Goal: Task Accomplishment & Management: Use online tool/utility

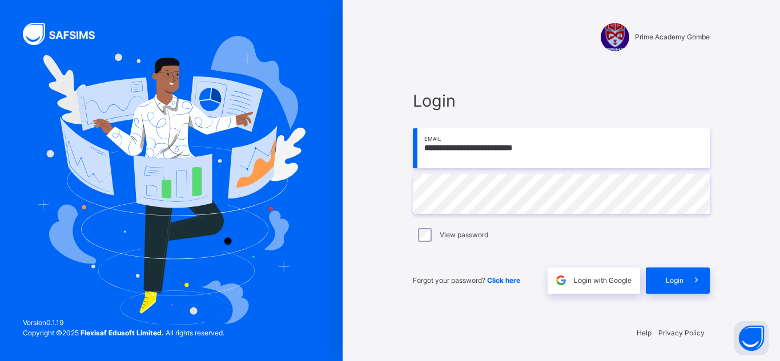
click at [667, 276] on span "Login" at bounding box center [675, 281] width 18 height 10
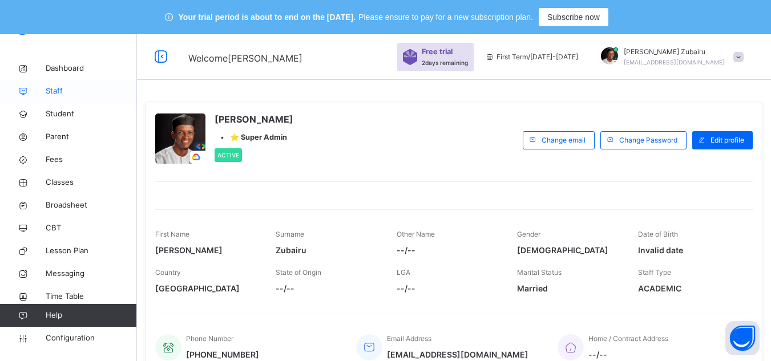
click at [86, 81] on link "Staff" at bounding box center [68, 91] width 137 height 23
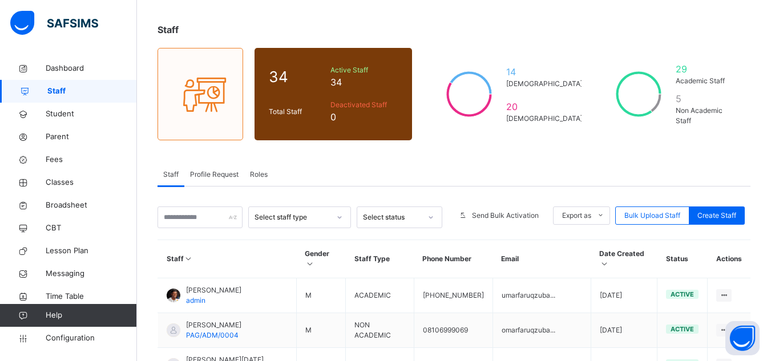
scroll to position [84, 0]
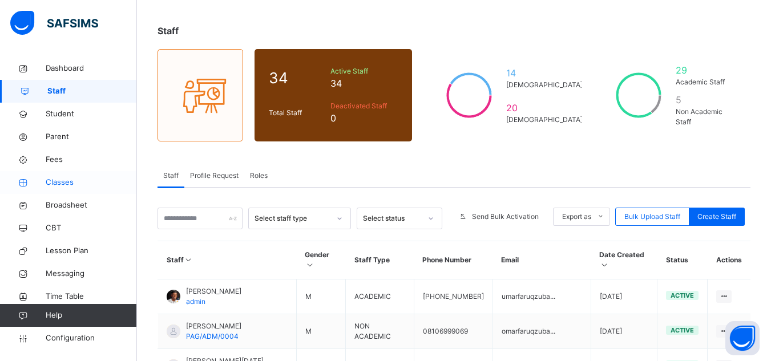
click at [84, 173] on link "Classes" at bounding box center [68, 182] width 137 height 23
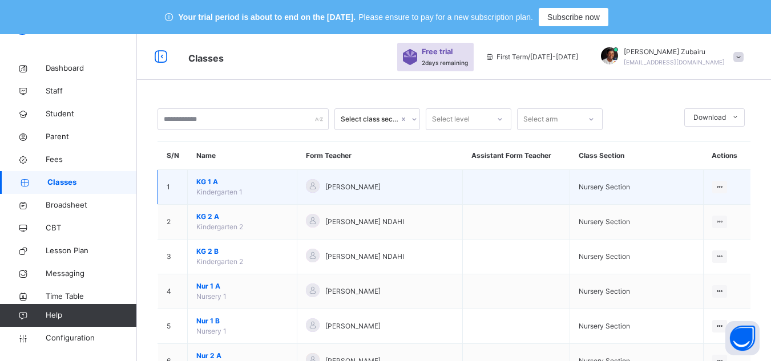
click at [213, 182] on span "KG 1 A" at bounding box center [242, 182] width 92 height 10
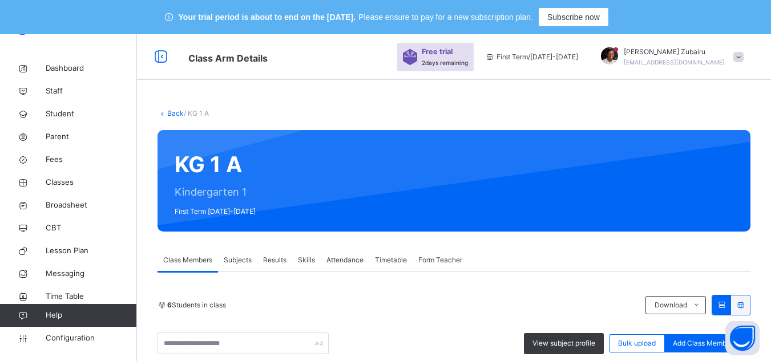
scroll to position [182, 0]
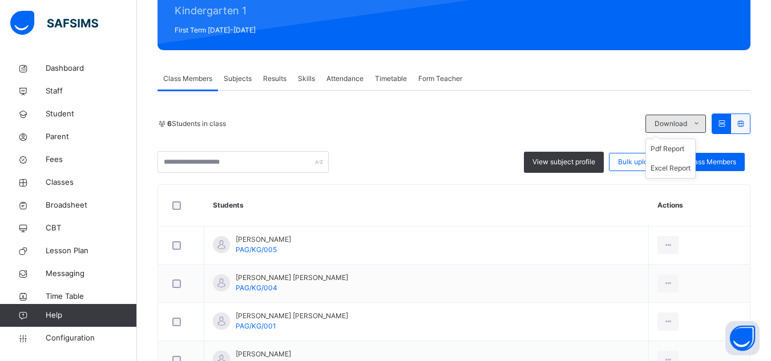
click at [687, 118] on div "Download" at bounding box center [676, 124] width 61 height 18
click at [523, 123] on div "6 Students in class" at bounding box center [399, 124] width 482 height 10
click at [745, 123] on icon at bounding box center [741, 123] width 10 height 9
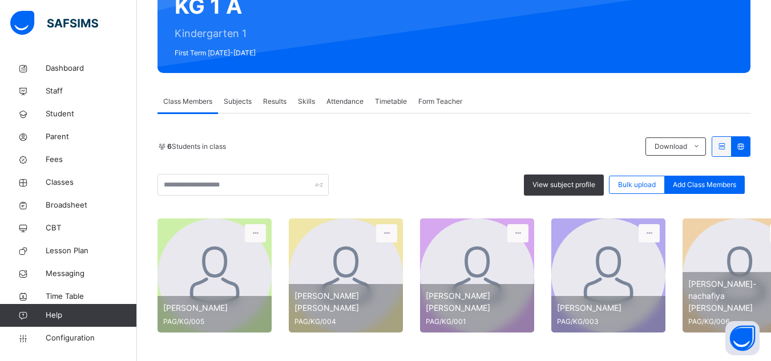
click at [727, 144] on icon at bounding box center [722, 146] width 10 height 9
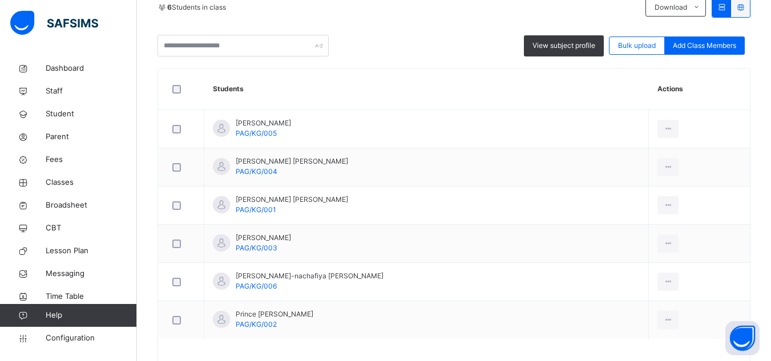
scroll to position [235, 0]
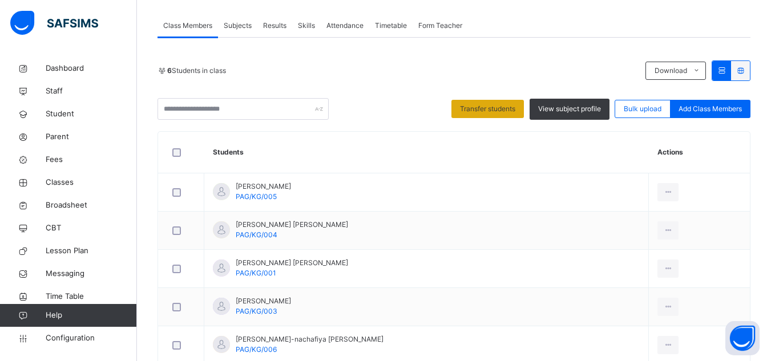
click at [515, 110] on span "Transfer students" at bounding box center [487, 109] width 55 height 10
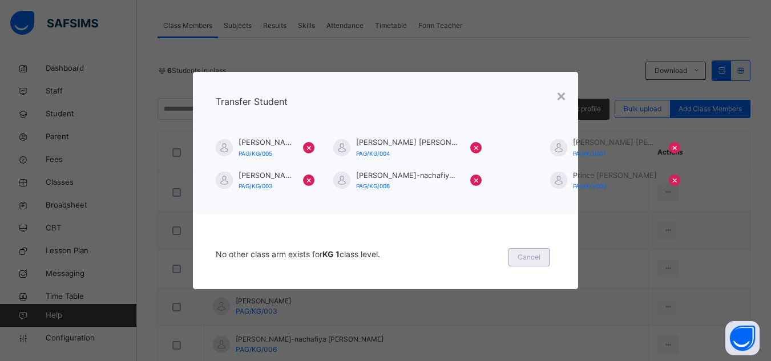
click at [534, 263] on div "Cancel" at bounding box center [529, 257] width 41 height 18
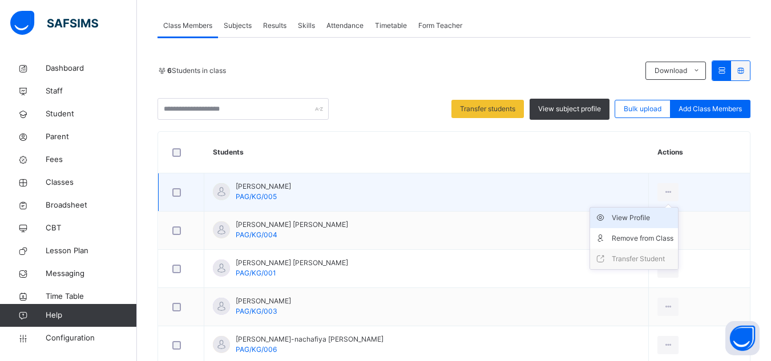
click at [612, 215] on div "View Profile" at bounding box center [643, 217] width 62 height 11
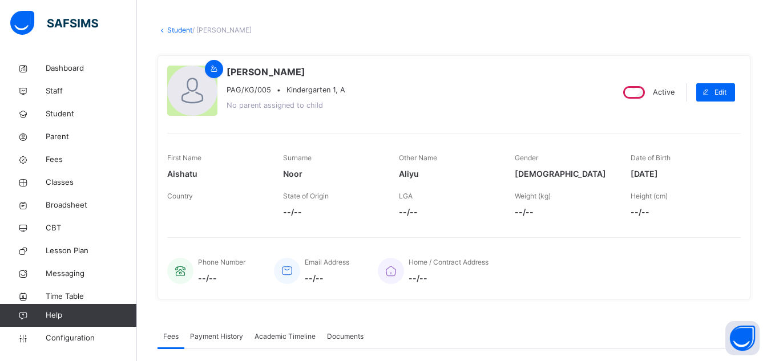
scroll to position [83, 0]
click at [735, 84] on div "Edit" at bounding box center [715, 93] width 39 height 18
select select "**"
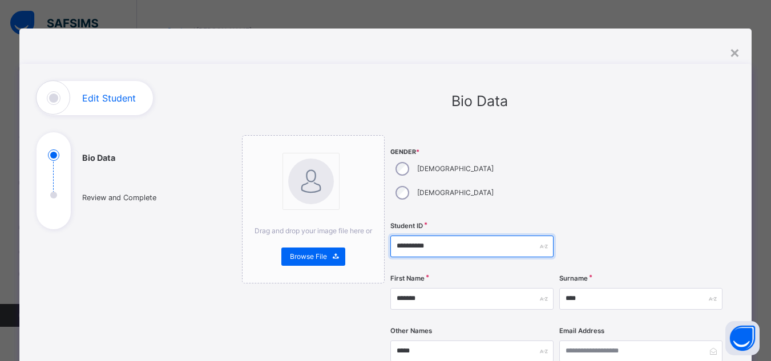
click at [454, 236] on input "**********" at bounding box center [471, 247] width 163 height 22
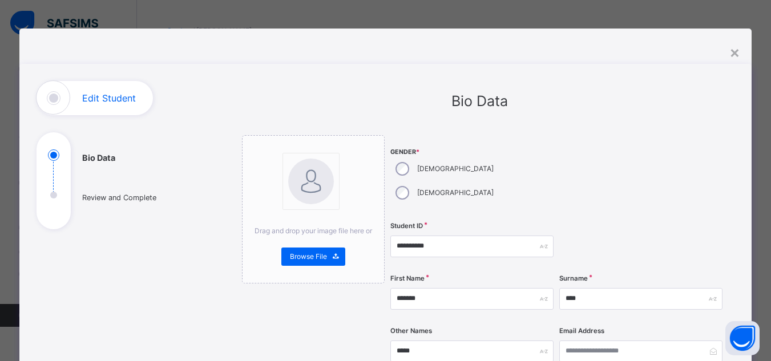
click at [582, 151] on div at bounding box center [640, 176] width 163 height 82
click at [735, 52] on div "×" at bounding box center [734, 52] width 11 height 24
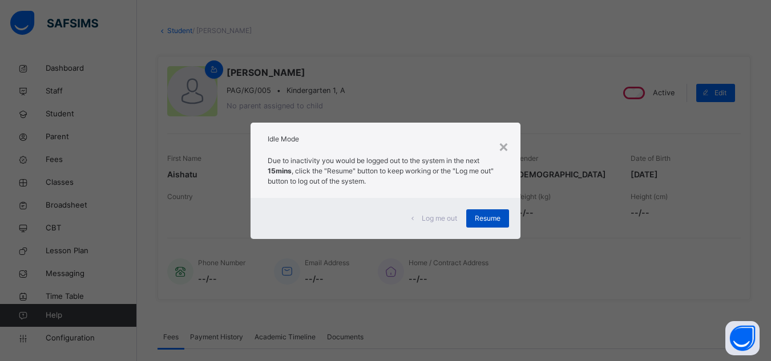
click at [499, 216] on span "Resume" at bounding box center [488, 218] width 26 height 10
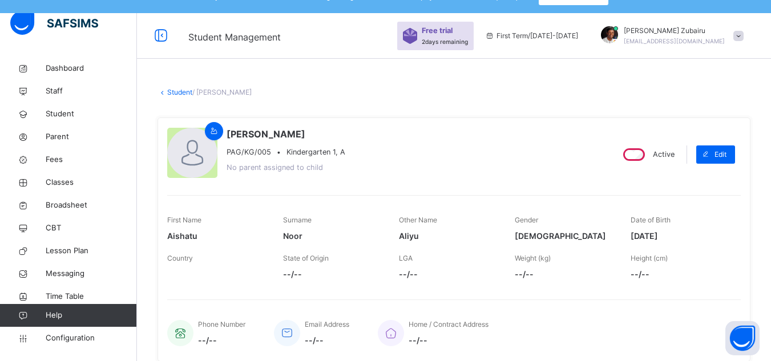
scroll to position [21, 0]
click at [715, 157] on span at bounding box center [705, 155] width 18 height 18
select select "**"
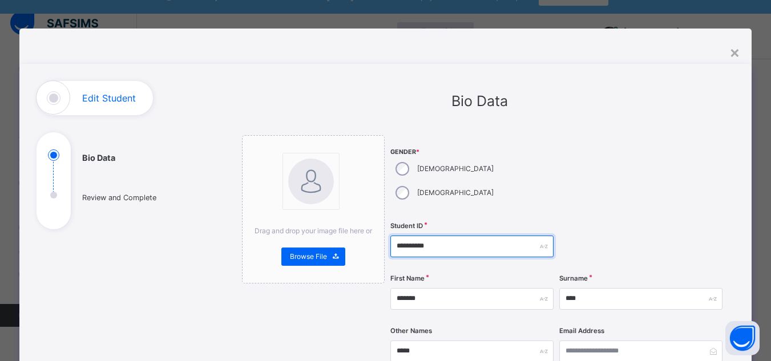
click at [444, 236] on input "**********" at bounding box center [471, 247] width 163 height 22
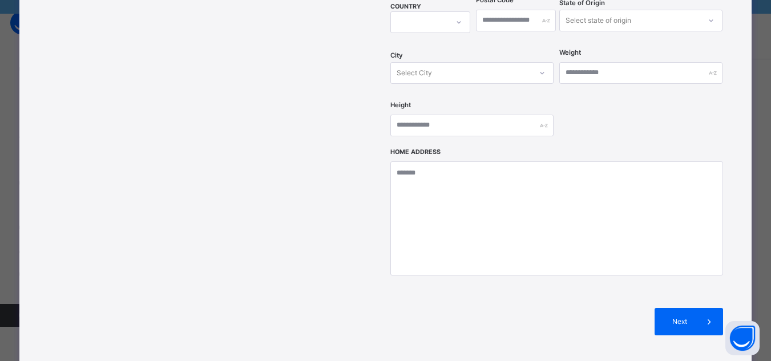
scroll to position [0, 0]
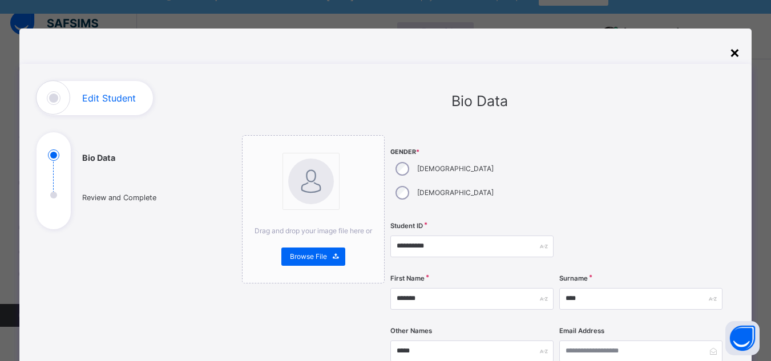
click at [737, 54] on div "×" at bounding box center [734, 52] width 11 height 24
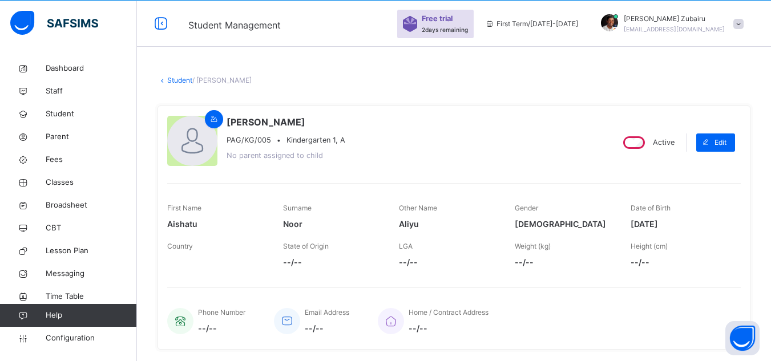
scroll to position [33, 0]
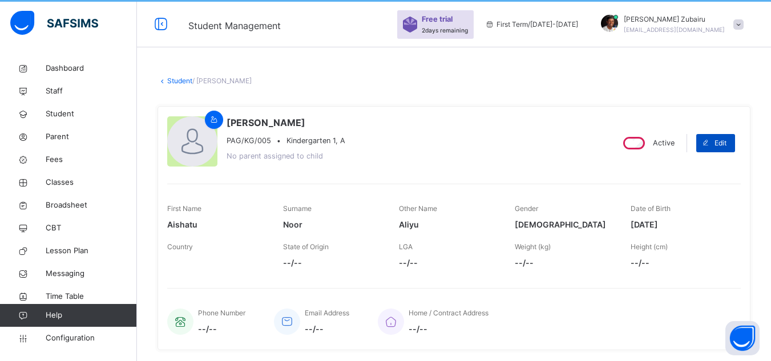
click at [715, 142] on span at bounding box center [705, 143] width 18 height 18
select select "**"
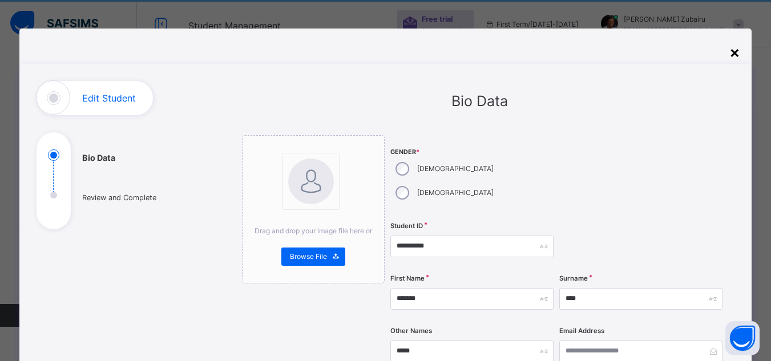
click at [739, 59] on div "×" at bounding box center [734, 52] width 11 height 24
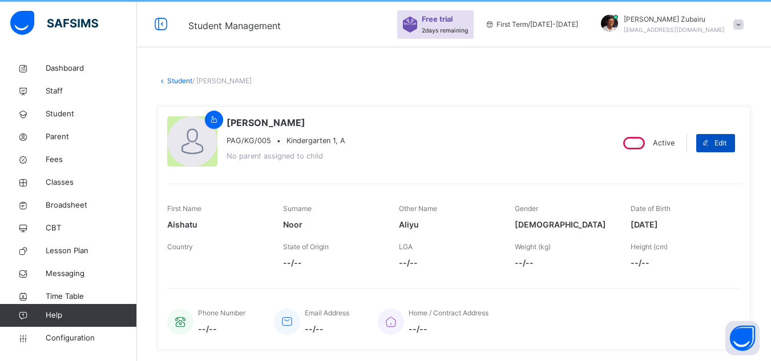
click at [727, 144] on span "Edit" at bounding box center [721, 143] width 12 height 10
select select "**"
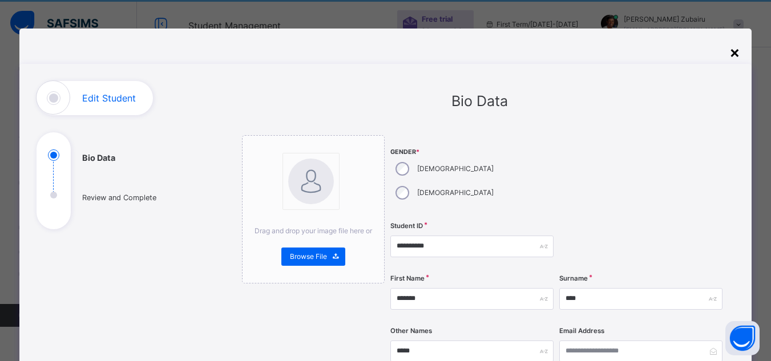
click at [733, 50] on div "×" at bounding box center [734, 52] width 11 height 24
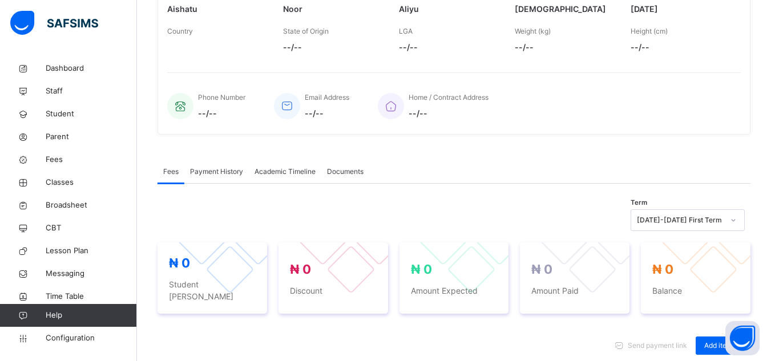
scroll to position [252, 0]
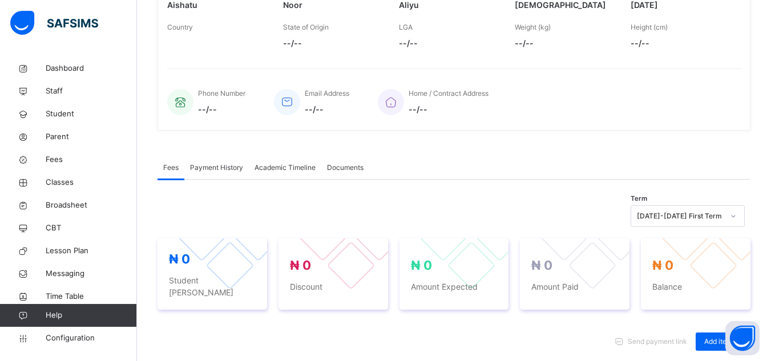
click at [285, 166] on span "Academic Timeline" at bounding box center [285, 168] width 61 height 10
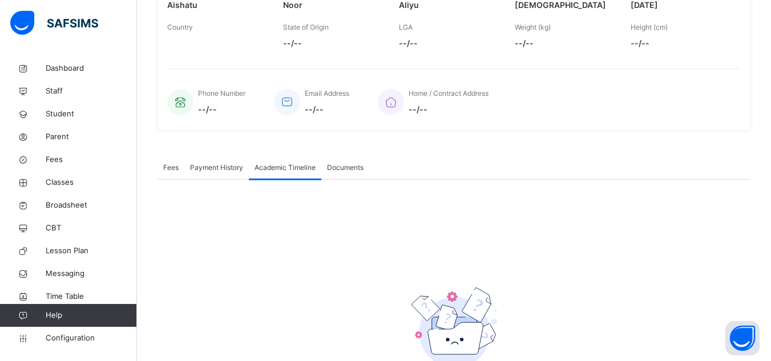
click at [218, 172] on span "Payment History" at bounding box center [216, 168] width 53 height 10
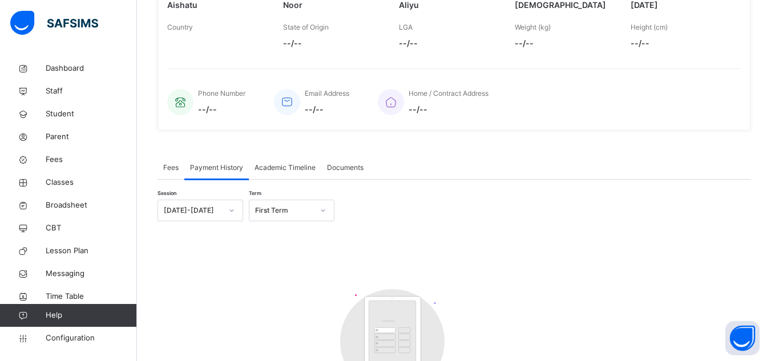
click at [164, 164] on span "Fees" at bounding box center [170, 168] width 15 height 10
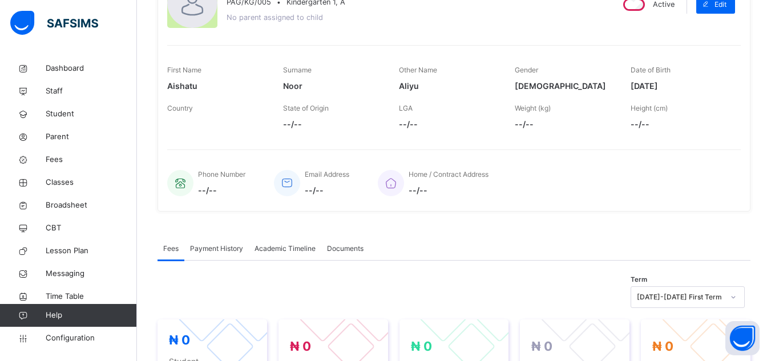
scroll to position [171, 0]
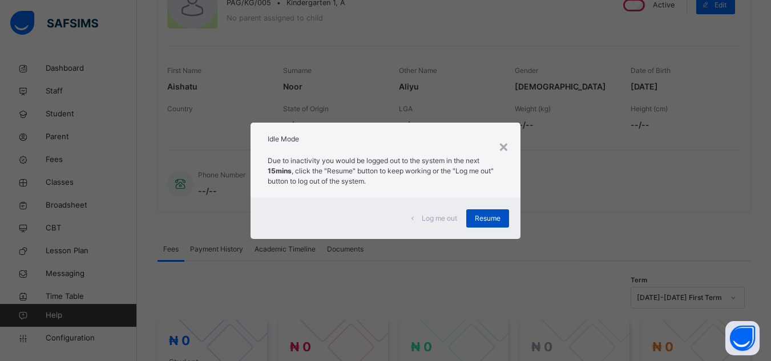
click at [494, 216] on span "Resume" at bounding box center [488, 218] width 26 height 10
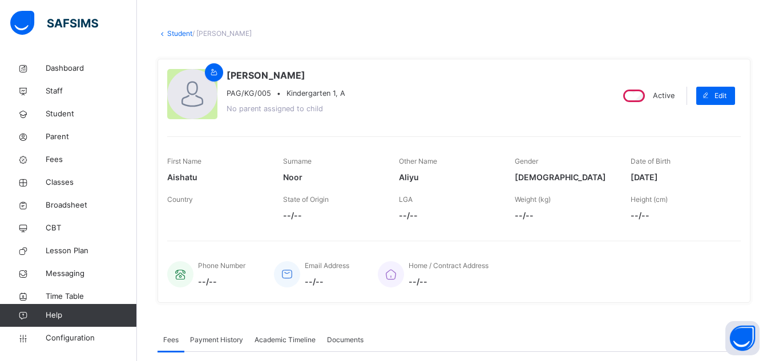
scroll to position [79, 0]
click at [70, 184] on span "Classes" at bounding box center [91, 182] width 91 height 11
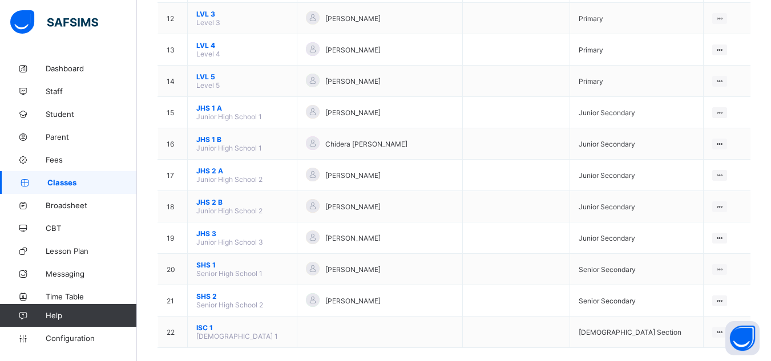
scroll to position [526, 0]
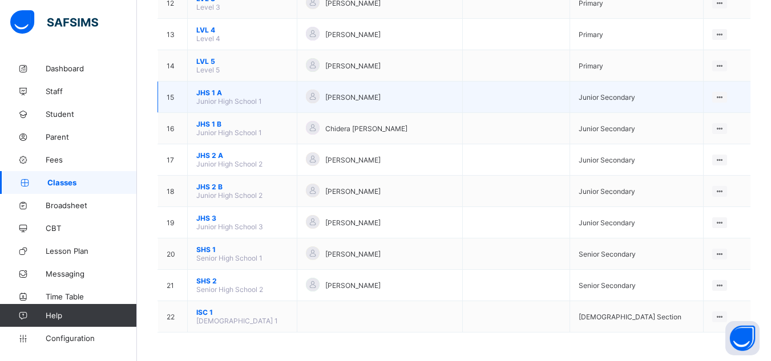
click at [221, 94] on span "JHS 1 A" at bounding box center [242, 92] width 92 height 9
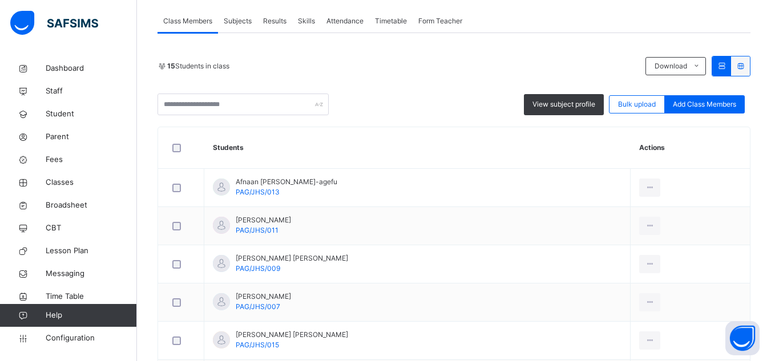
scroll to position [155, 0]
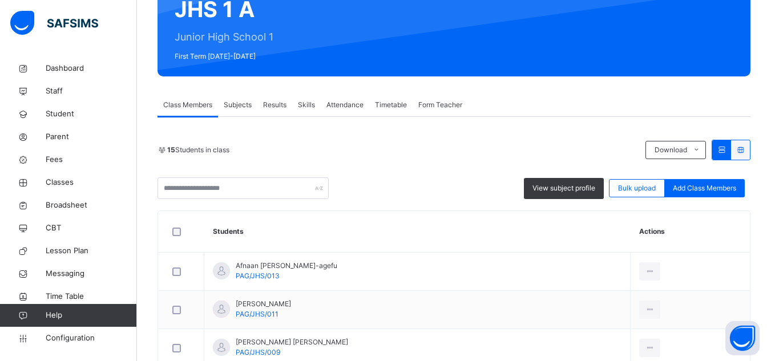
click at [245, 103] on span "Subjects" at bounding box center [238, 105] width 28 height 10
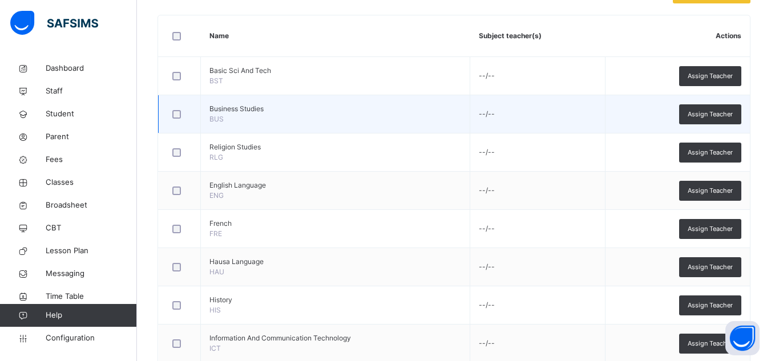
scroll to position [314, 0]
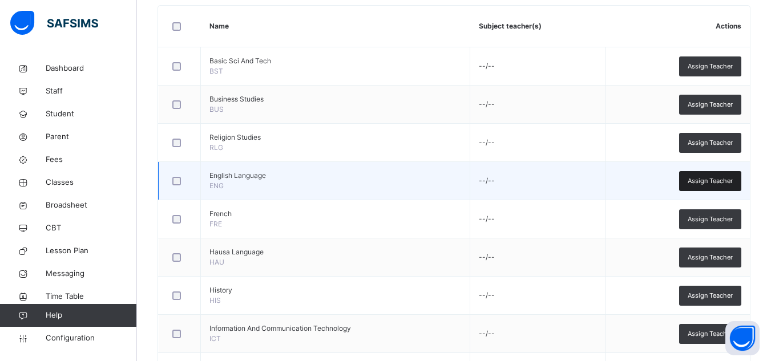
click at [707, 178] on span "Assign Teacher" at bounding box center [710, 181] width 45 height 10
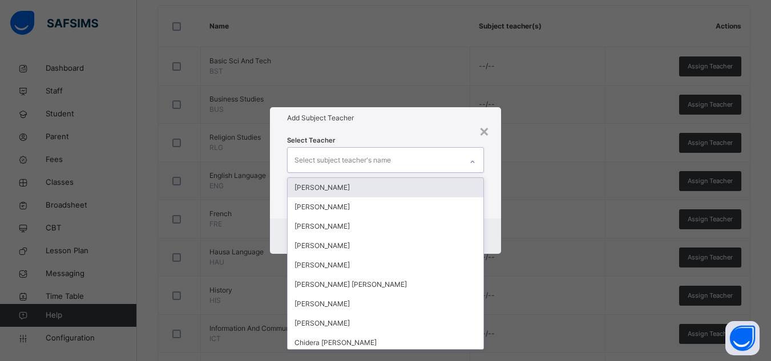
click at [343, 160] on div "Select subject teacher's name" at bounding box center [343, 161] width 96 height 22
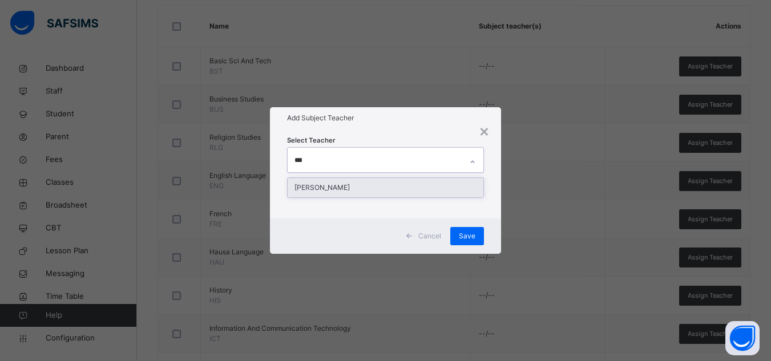
type input "****"
click at [336, 190] on div "[PERSON_NAME]" at bounding box center [386, 187] width 196 height 19
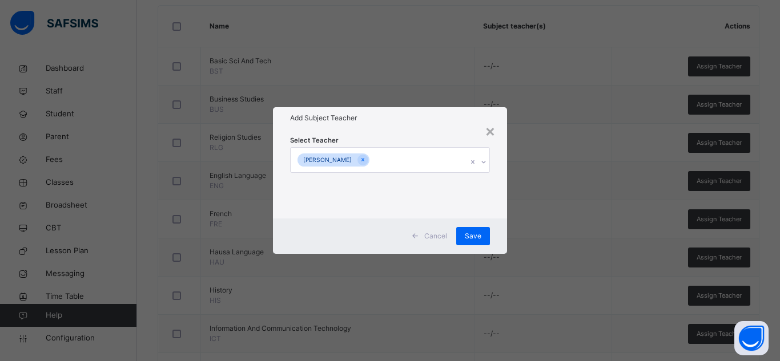
click at [401, 135] on div "Select Teacher [PERSON_NAME]" at bounding box center [390, 174] width 200 height 78
click at [475, 235] on span "Save" at bounding box center [473, 236] width 17 height 10
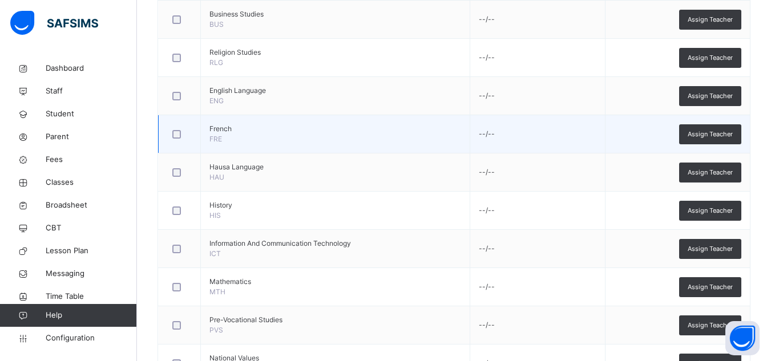
scroll to position [400, 0]
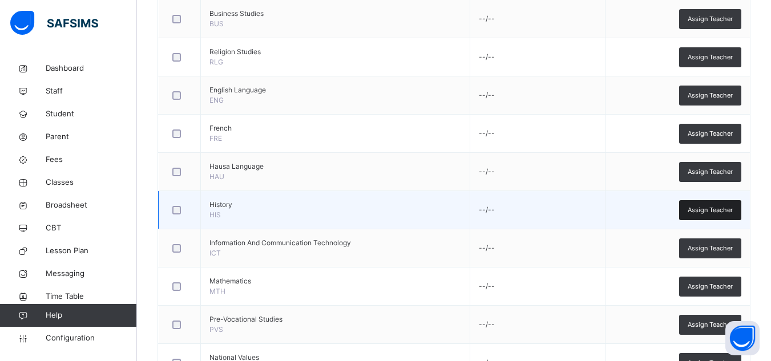
click at [699, 209] on span "Assign Teacher" at bounding box center [710, 210] width 45 height 10
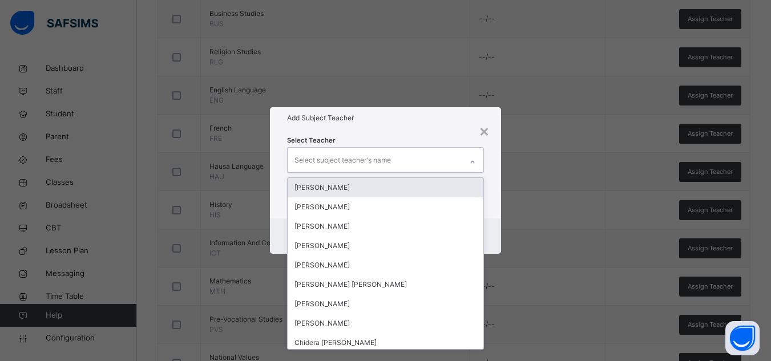
click at [386, 157] on div "Select subject teacher's name" at bounding box center [343, 161] width 96 height 22
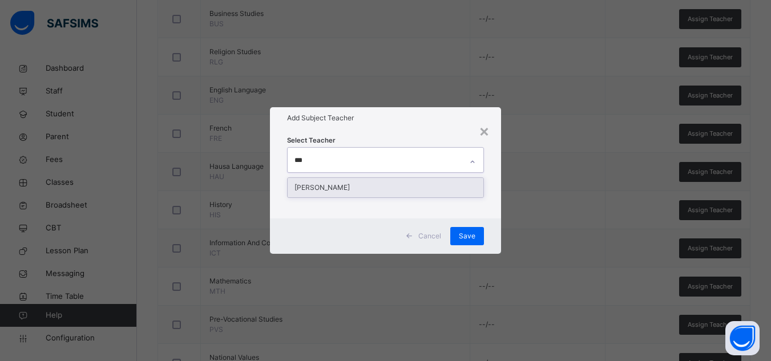
type input "****"
click at [340, 182] on div "[PERSON_NAME]" at bounding box center [386, 187] width 196 height 19
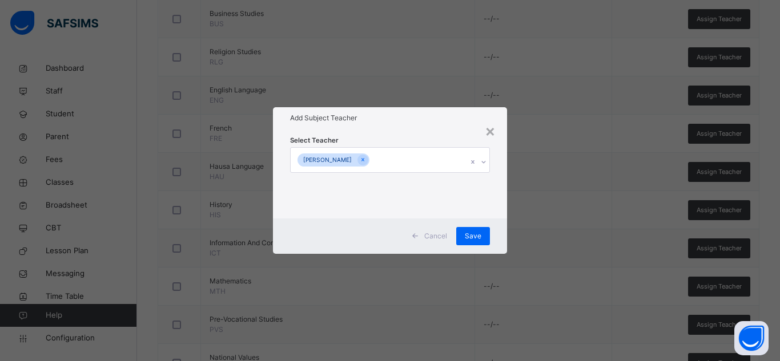
click at [425, 136] on div "Select Teacher [PERSON_NAME]" at bounding box center [390, 174] width 200 height 78
click at [470, 238] on span "Save" at bounding box center [473, 236] width 17 height 10
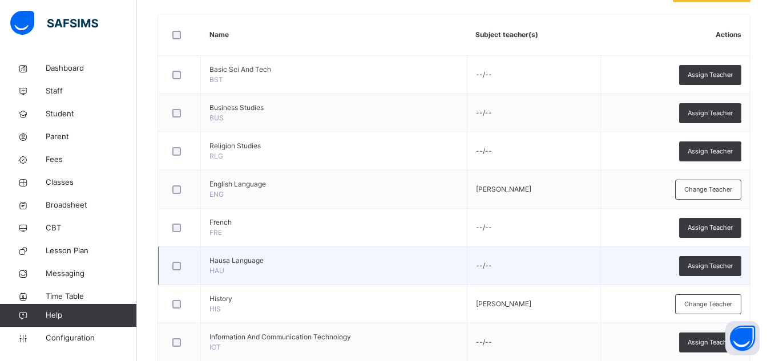
scroll to position [305, 0]
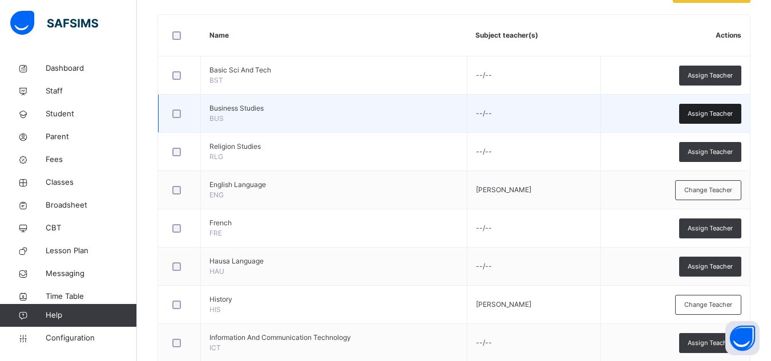
click at [697, 110] on span "Assign Teacher" at bounding box center [710, 114] width 45 height 10
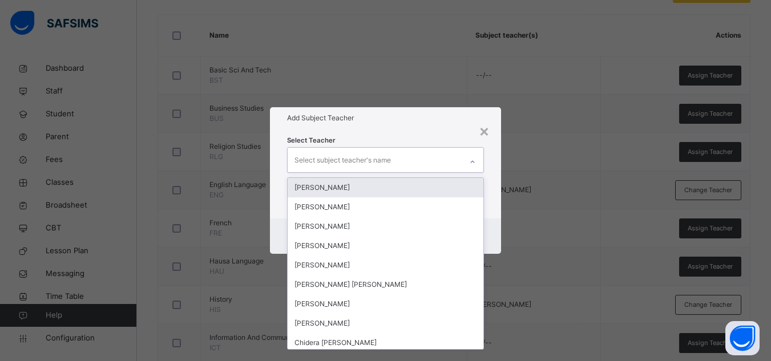
click at [381, 157] on div "Select subject teacher's name" at bounding box center [343, 161] width 96 height 22
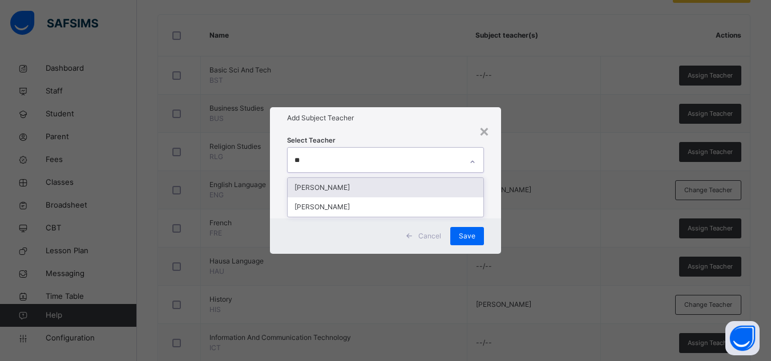
type input "***"
click at [348, 183] on div "[PERSON_NAME]" at bounding box center [386, 187] width 196 height 19
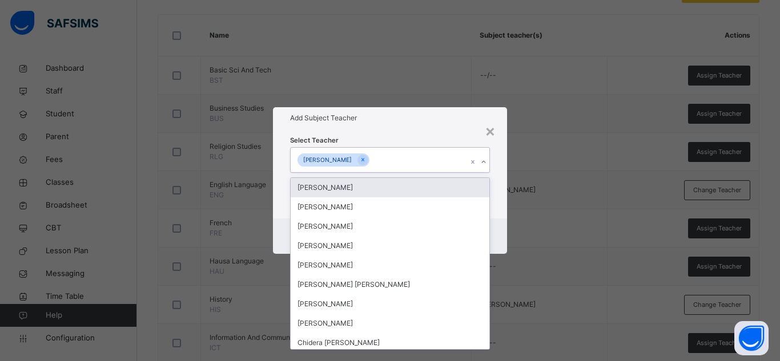
click at [436, 122] on h1 "Add Subject Teacher" at bounding box center [390, 118] width 200 height 10
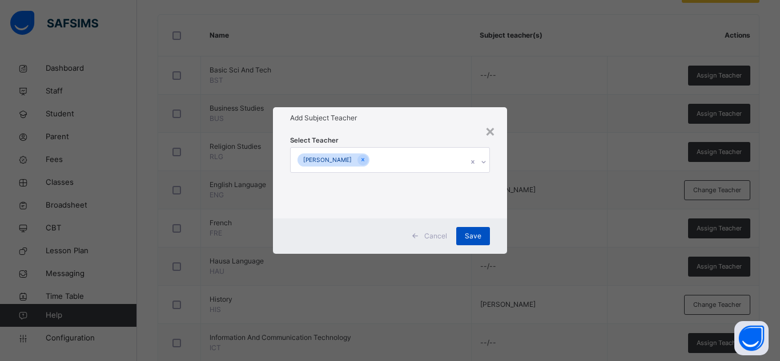
click at [471, 229] on div "Save" at bounding box center [473, 236] width 34 height 18
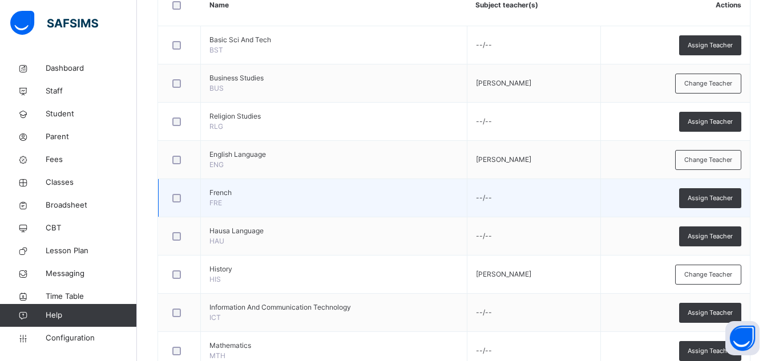
scroll to position [322, 0]
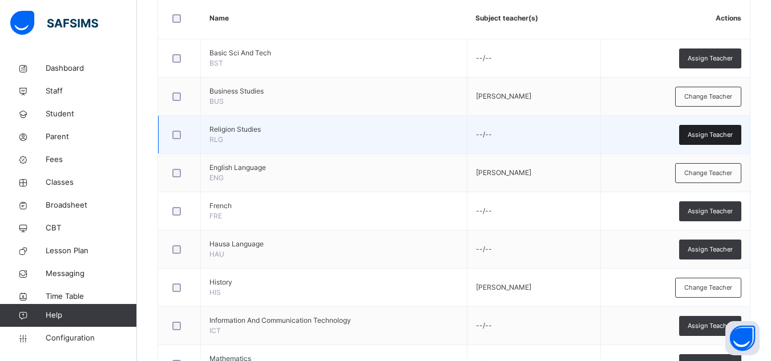
click at [712, 136] on span "Assign Teacher" at bounding box center [710, 135] width 45 height 10
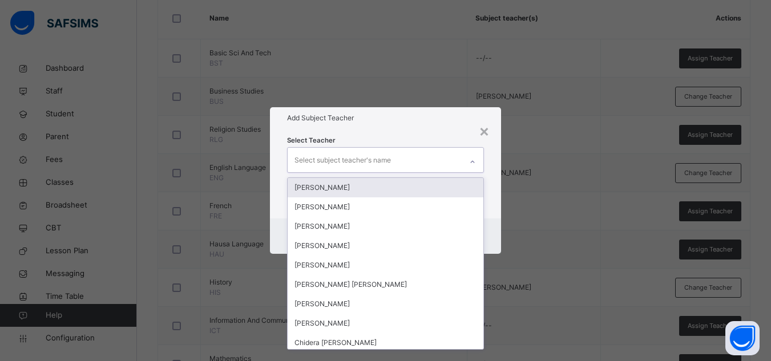
click at [397, 164] on div "Select subject teacher's name" at bounding box center [375, 160] width 174 height 24
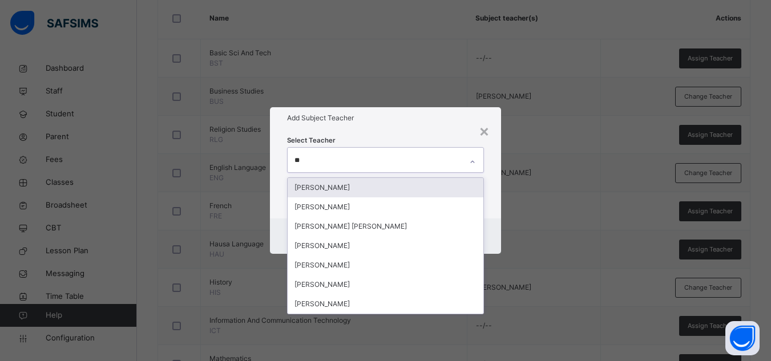
type input "***"
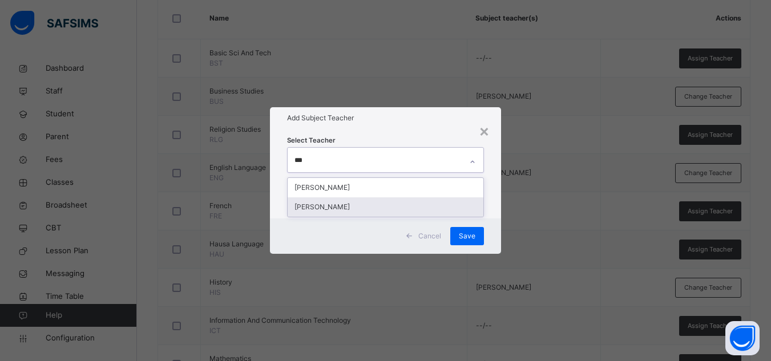
click at [343, 199] on div "[PERSON_NAME]" at bounding box center [386, 206] width 196 height 19
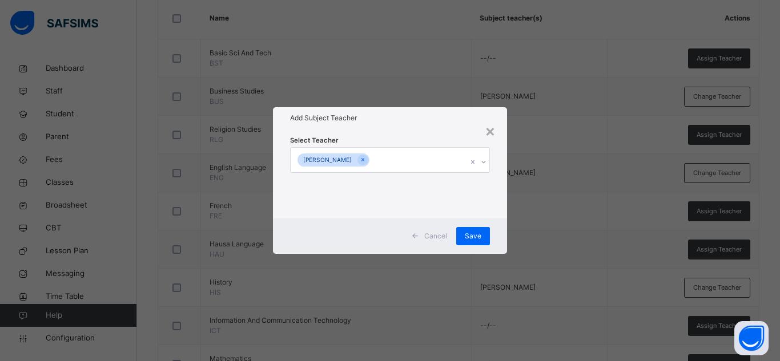
click at [418, 131] on div "Select Teacher [PERSON_NAME]" at bounding box center [390, 173] width 234 height 89
click at [472, 231] on span "Save" at bounding box center [473, 236] width 17 height 10
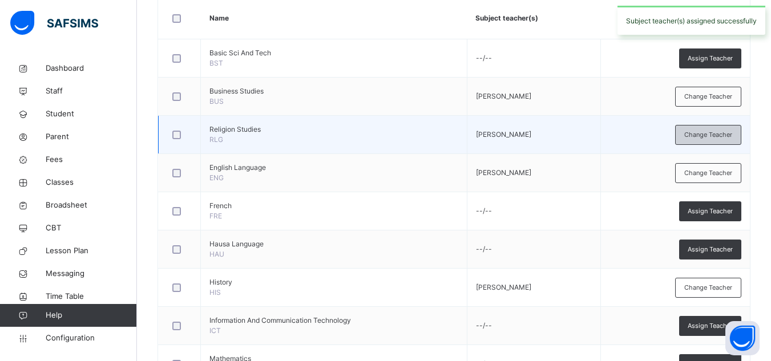
click at [698, 132] on span "Change Teacher" at bounding box center [708, 135] width 48 height 10
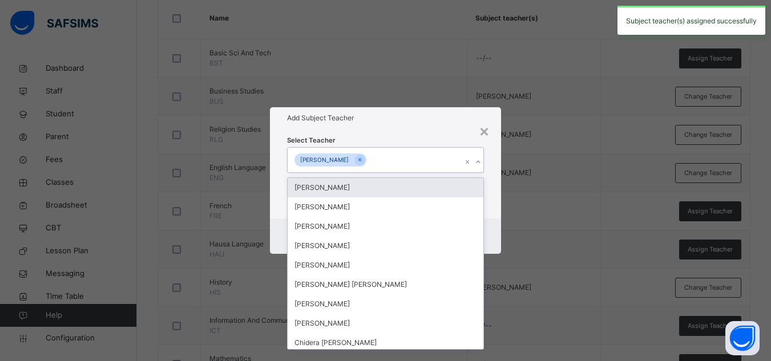
click at [397, 157] on div "[PERSON_NAME]" at bounding box center [375, 160] width 174 height 24
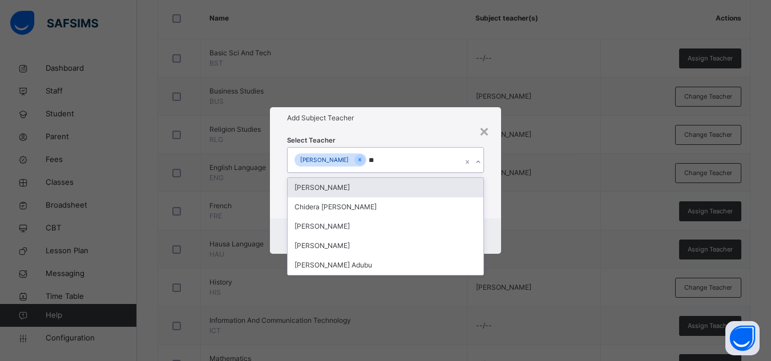
type input "*"
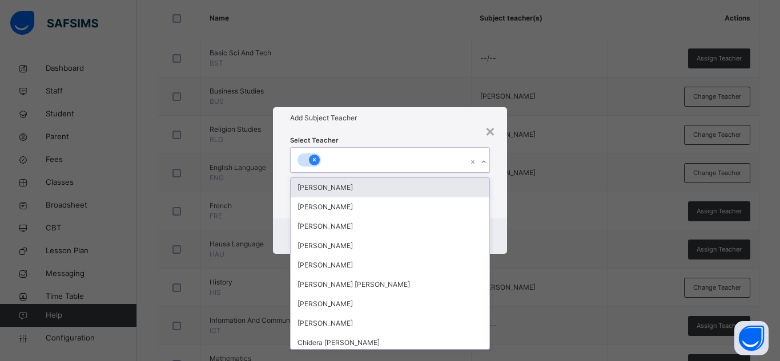
click at [314, 158] on icon at bounding box center [314, 160] width 6 height 8
type input "**"
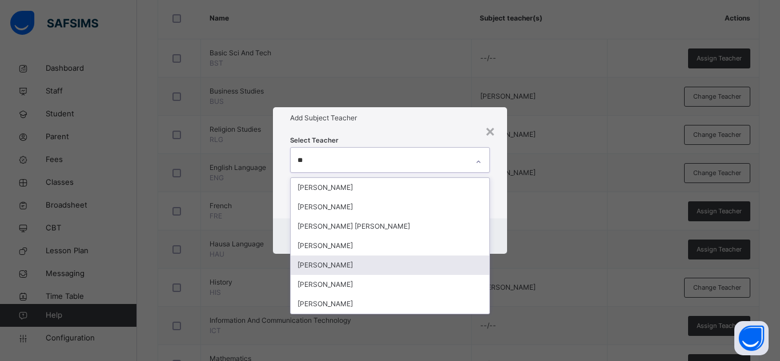
click at [337, 264] on div "[PERSON_NAME]" at bounding box center [390, 265] width 199 height 19
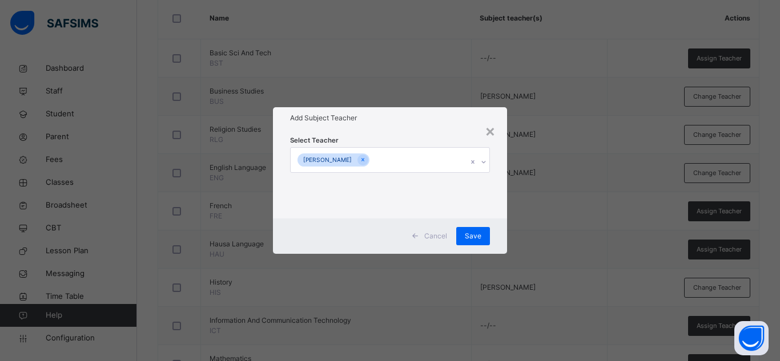
click at [405, 121] on h1 "Add Subject Teacher" at bounding box center [390, 118] width 200 height 10
click at [474, 236] on span "Save" at bounding box center [473, 236] width 17 height 10
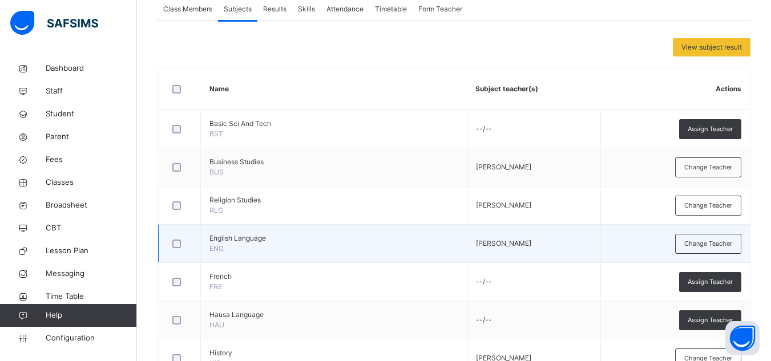
scroll to position [247, 0]
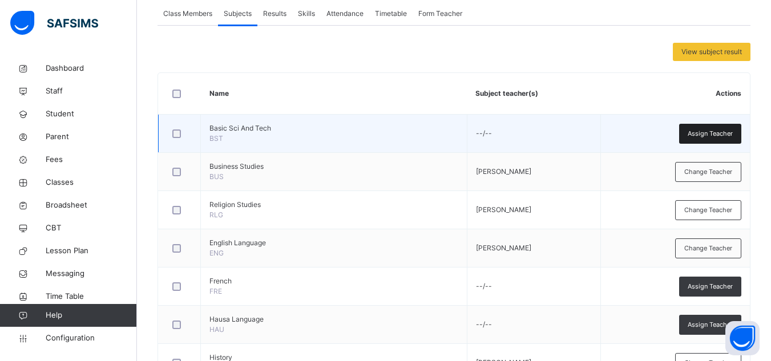
click at [723, 129] on span "Assign Teacher" at bounding box center [710, 134] width 45 height 10
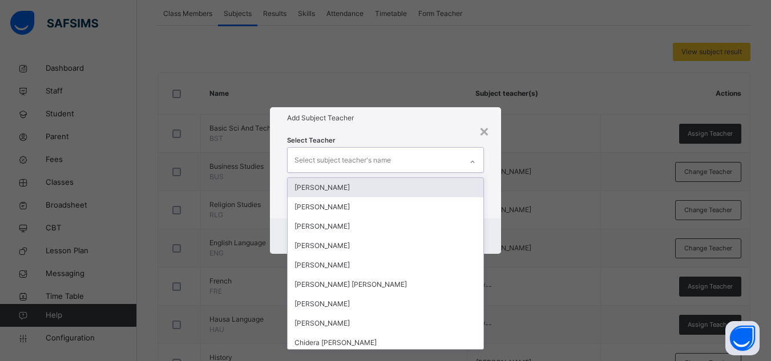
click at [365, 164] on div "Select subject teacher's name" at bounding box center [343, 161] width 96 height 22
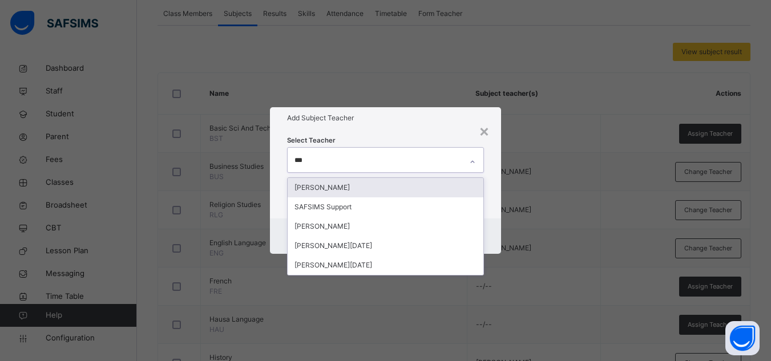
type input "****"
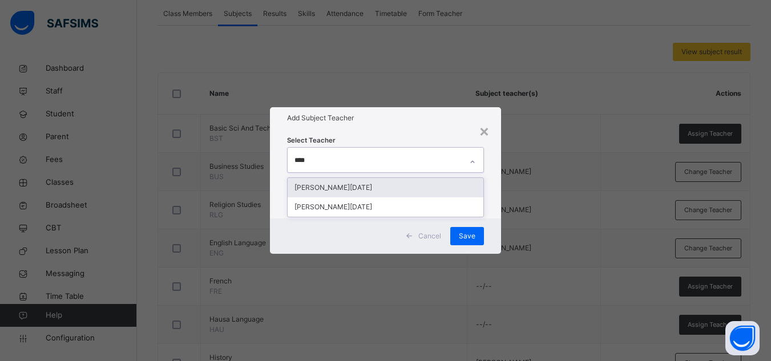
click at [338, 184] on div "[PERSON_NAME][DATE]" at bounding box center [386, 187] width 196 height 19
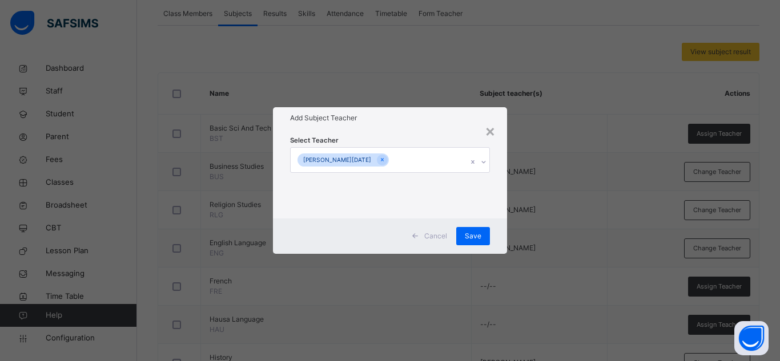
click at [415, 140] on div "Select Teacher [PERSON_NAME][DATE]" at bounding box center [390, 174] width 200 height 78
click at [473, 232] on span "Save" at bounding box center [473, 236] width 17 height 10
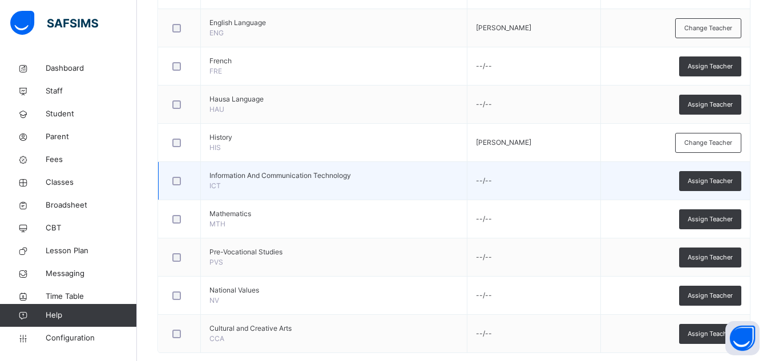
scroll to position [466, 0]
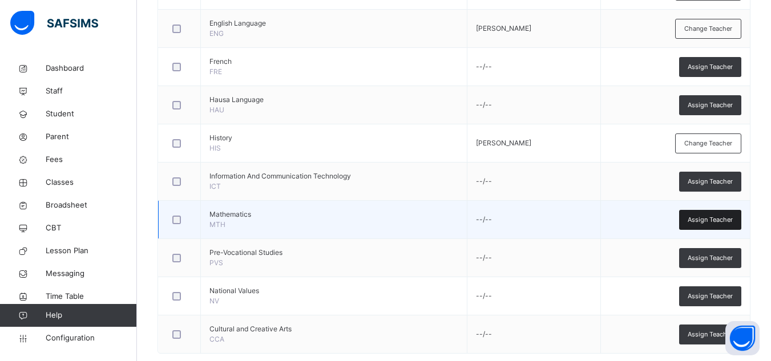
click at [712, 219] on span "Assign Teacher" at bounding box center [710, 220] width 45 height 10
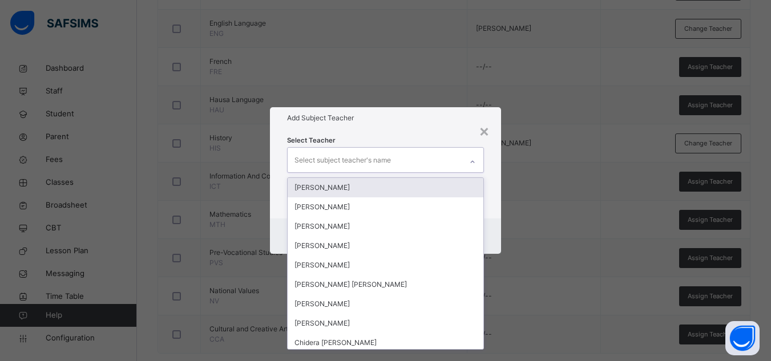
click at [357, 160] on div "Select subject teacher's name" at bounding box center [343, 161] width 96 height 22
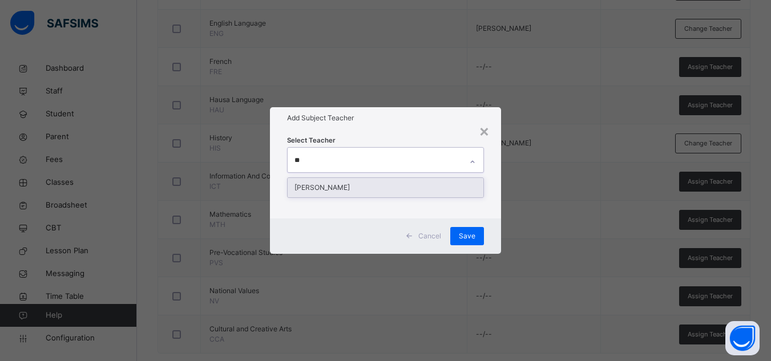
type input "***"
click at [335, 187] on div "[PERSON_NAME]" at bounding box center [386, 187] width 196 height 19
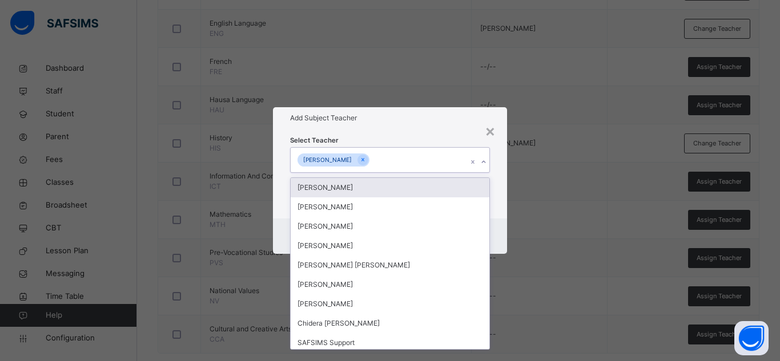
click at [446, 139] on div "Select Teacher option [PERSON_NAME], selected. option [PERSON_NAME] focused, 1 …" at bounding box center [390, 174] width 200 height 78
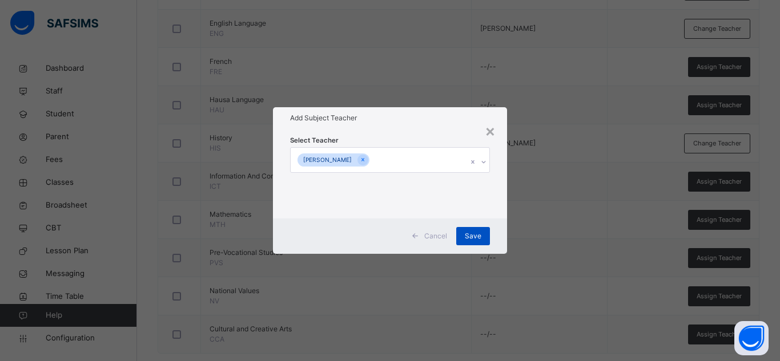
click at [483, 240] on div "Save" at bounding box center [473, 236] width 34 height 18
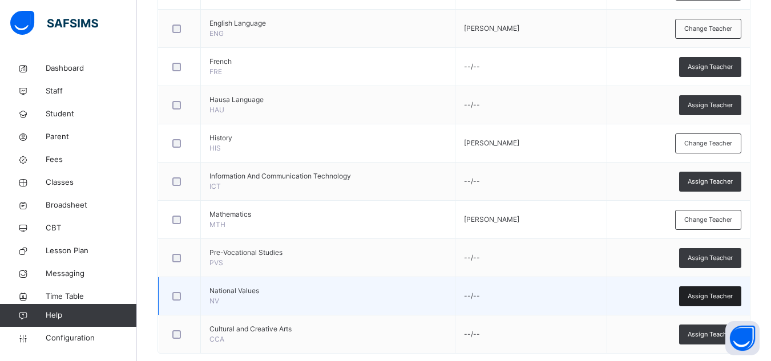
click at [696, 295] on span "Assign Teacher" at bounding box center [710, 297] width 45 height 10
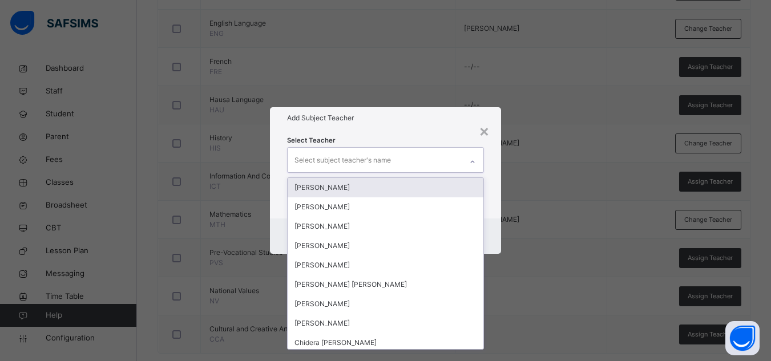
click at [365, 152] on div "Select subject teacher's name" at bounding box center [343, 161] width 96 height 22
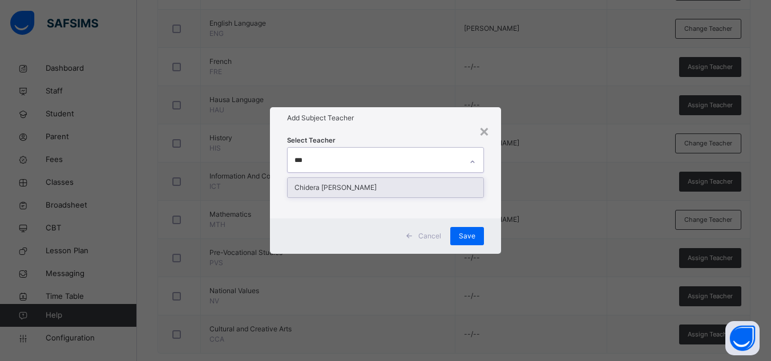
type input "****"
click at [318, 184] on div "Chidera [PERSON_NAME]" at bounding box center [386, 187] width 196 height 19
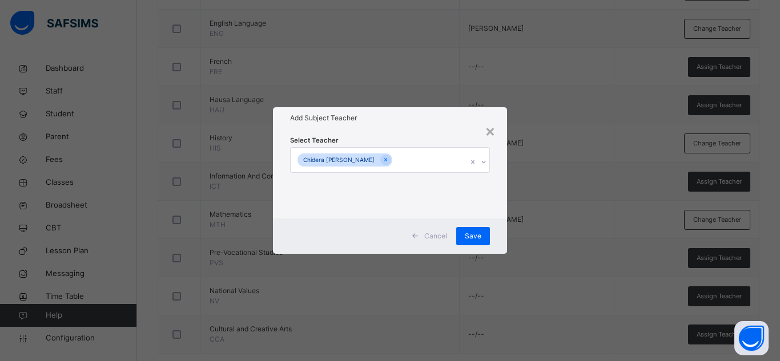
click at [431, 121] on h1 "Add Subject Teacher" at bounding box center [390, 118] width 200 height 10
click at [477, 230] on div "Save" at bounding box center [473, 236] width 34 height 18
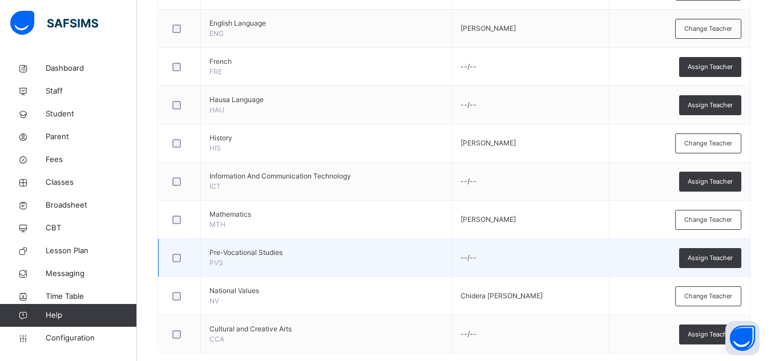
scroll to position [487, 0]
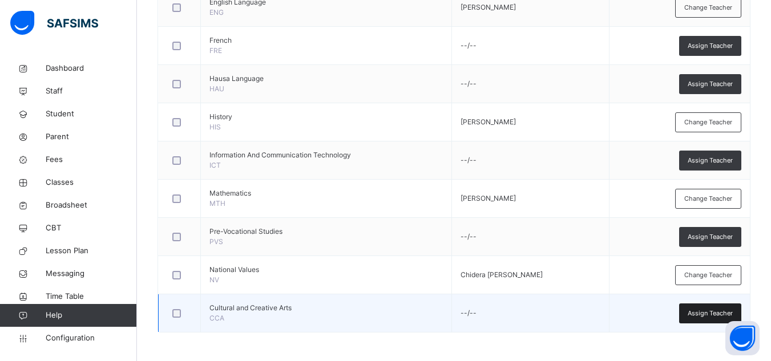
click at [696, 315] on span "Assign Teacher" at bounding box center [710, 314] width 45 height 10
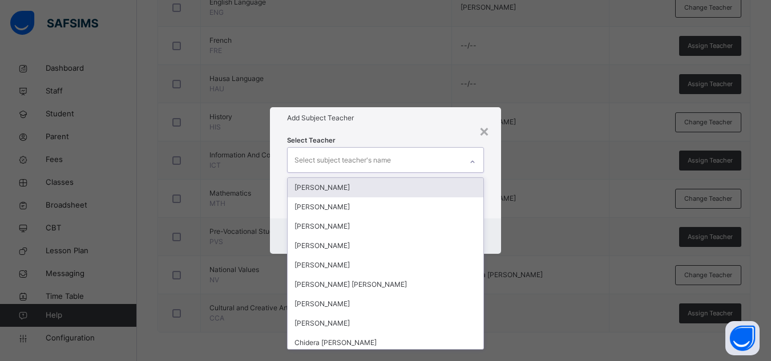
click at [365, 164] on div "Select subject teacher's name" at bounding box center [343, 161] width 96 height 22
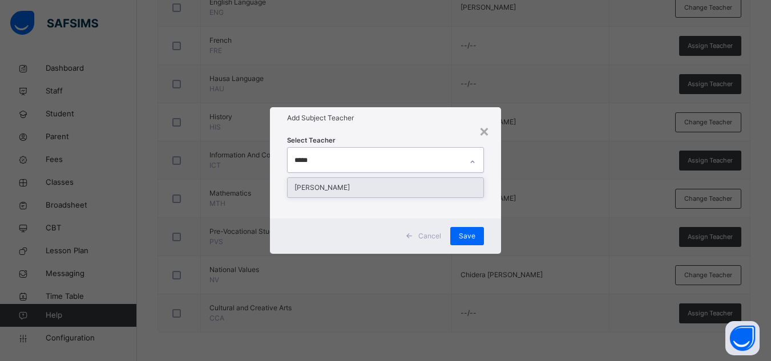
type input "******"
click at [345, 184] on div "[PERSON_NAME]" at bounding box center [386, 187] width 196 height 19
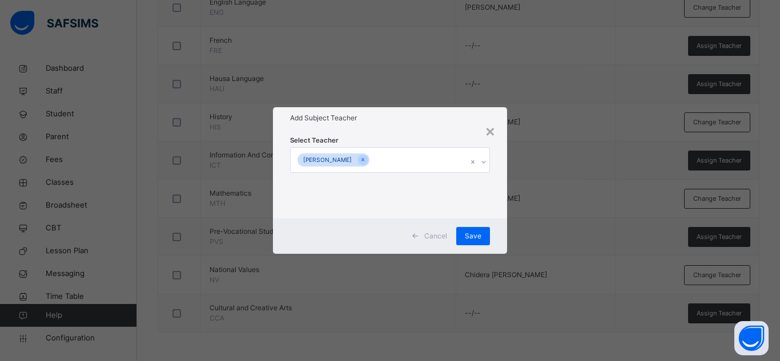
click at [413, 128] on div "Add Subject Teacher" at bounding box center [390, 118] width 234 height 22
click at [475, 239] on span "Save" at bounding box center [473, 236] width 17 height 10
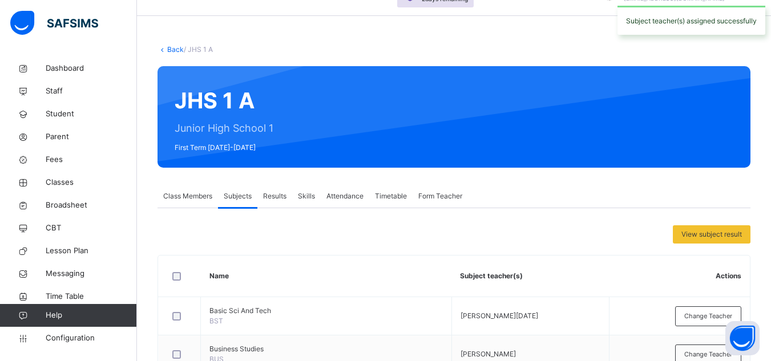
scroll to position [63, 0]
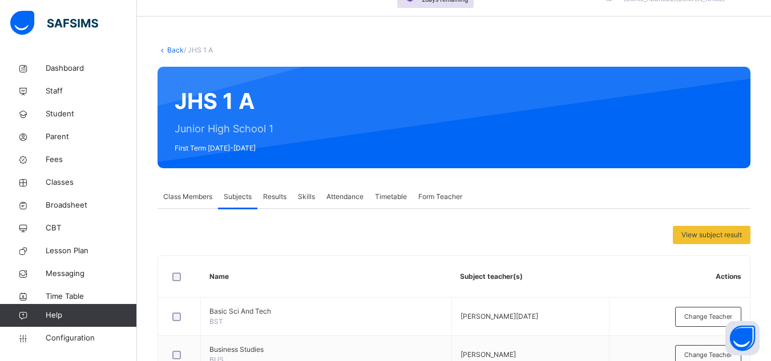
click at [172, 47] on link "Back" at bounding box center [175, 50] width 17 height 9
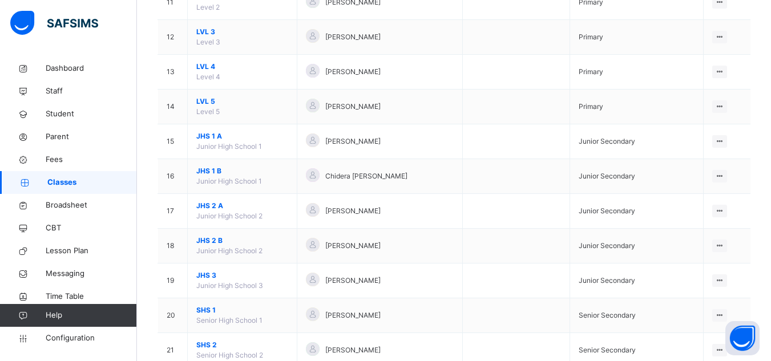
scroll to position [534, 0]
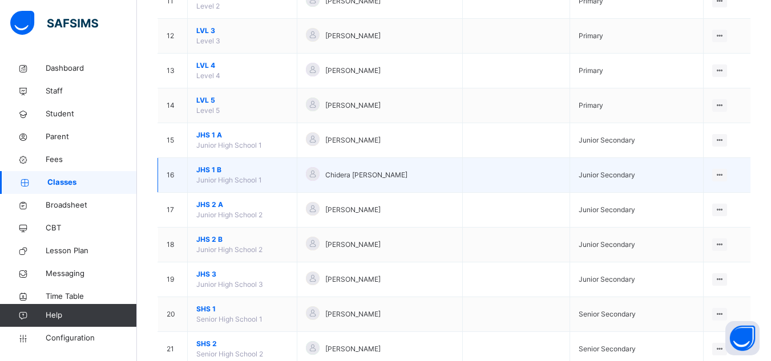
click at [215, 170] on span "JHS 1 B" at bounding box center [242, 170] width 92 height 10
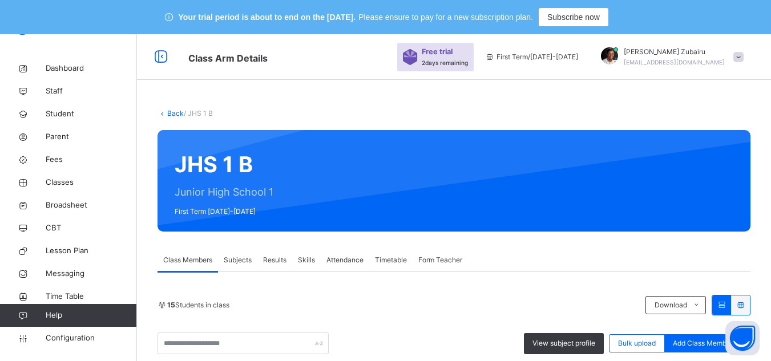
click at [249, 258] on span "Subjects" at bounding box center [238, 260] width 28 height 10
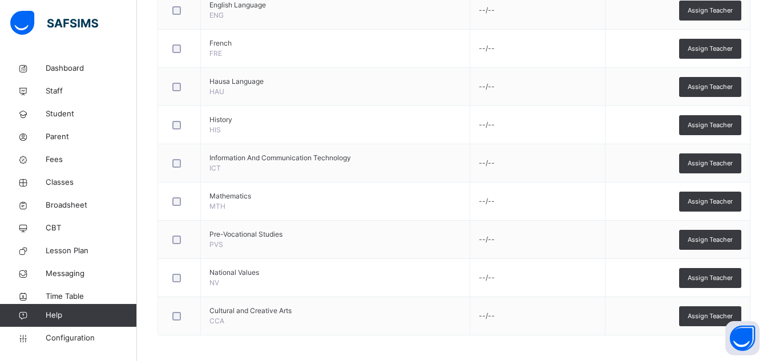
scroll to position [487, 0]
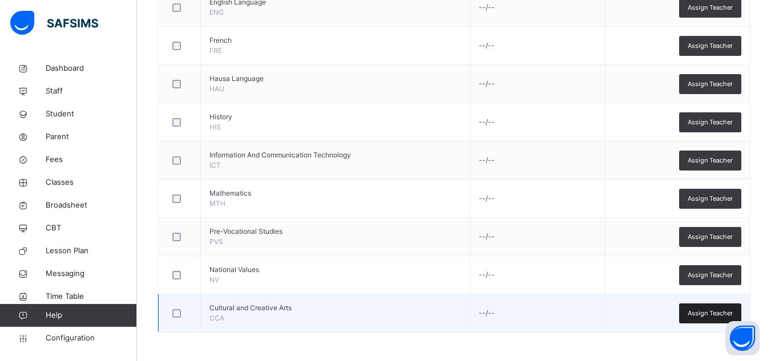
click at [708, 315] on span "Assign Teacher" at bounding box center [710, 314] width 45 height 10
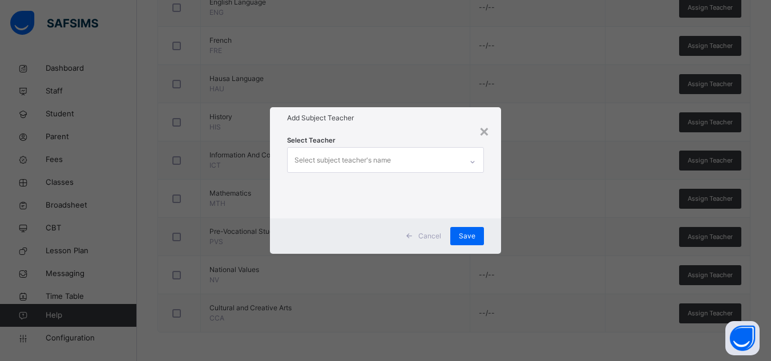
click at [386, 167] on div "Select subject teacher's name" at bounding box center [343, 161] width 96 height 22
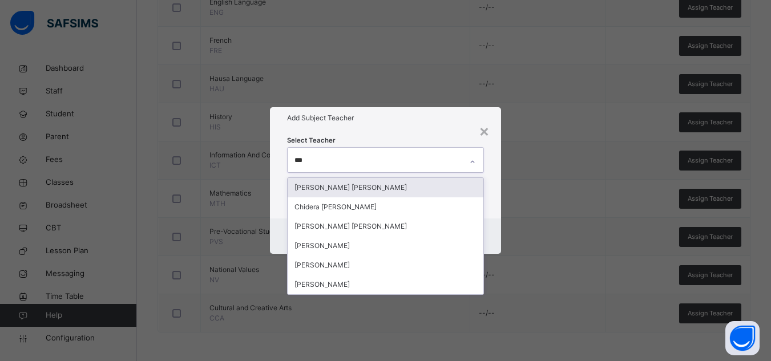
type input "****"
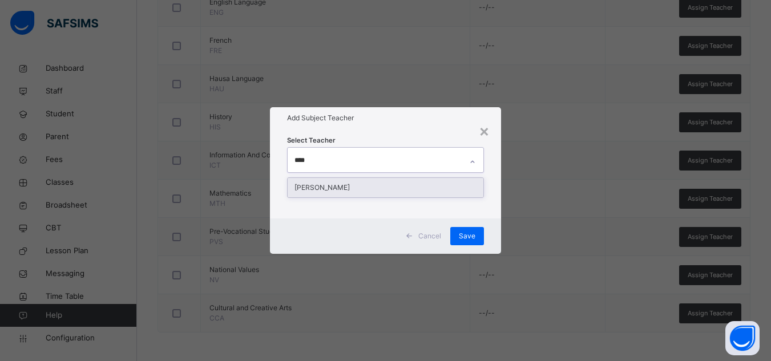
click at [356, 186] on div "[PERSON_NAME]" at bounding box center [386, 187] width 196 height 19
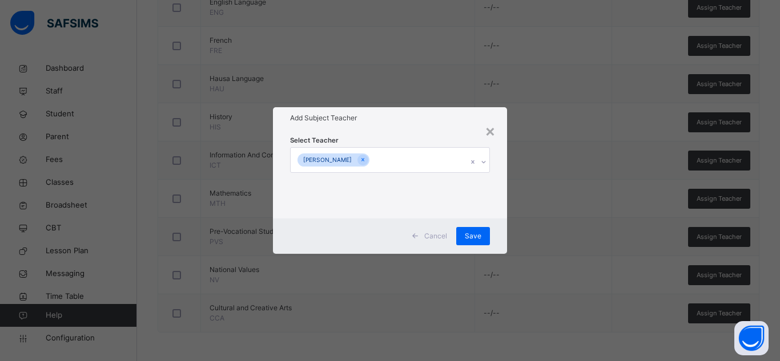
click at [414, 126] on div "Add Subject Teacher" at bounding box center [390, 118] width 234 height 22
click at [471, 238] on span "Save" at bounding box center [473, 236] width 17 height 10
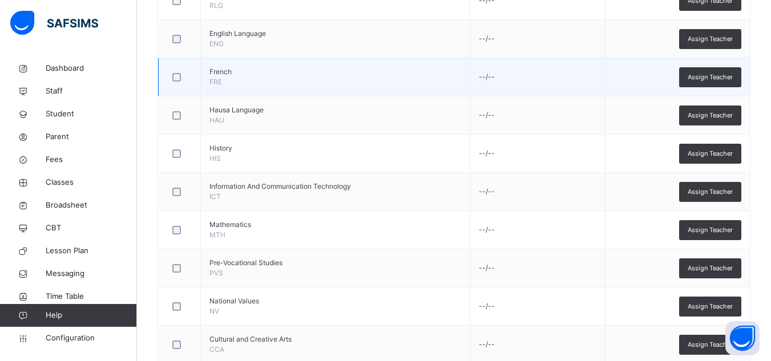
scroll to position [457, 0]
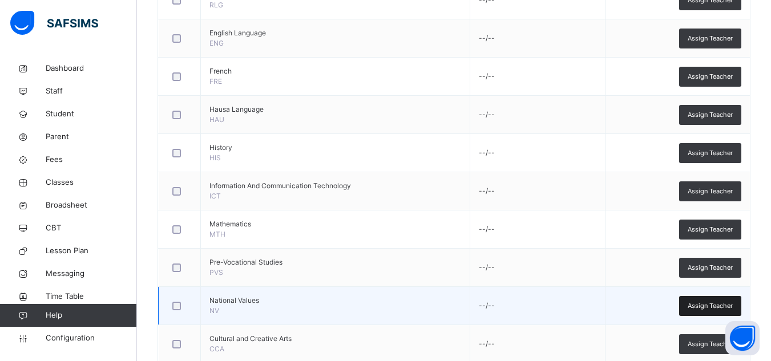
click at [710, 301] on span "Assign Teacher" at bounding box center [710, 306] width 45 height 10
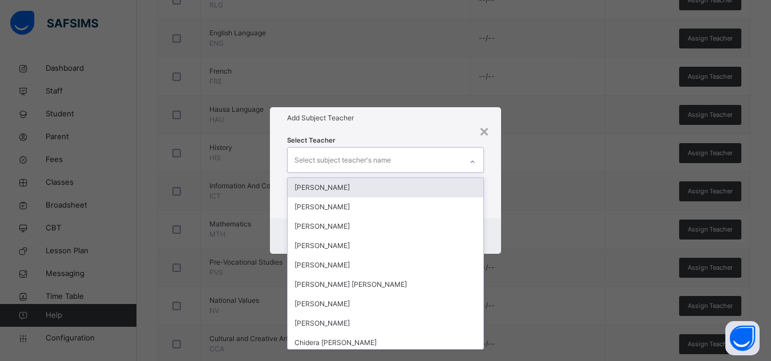
click at [384, 159] on div "Select subject teacher's name" at bounding box center [343, 161] width 96 height 22
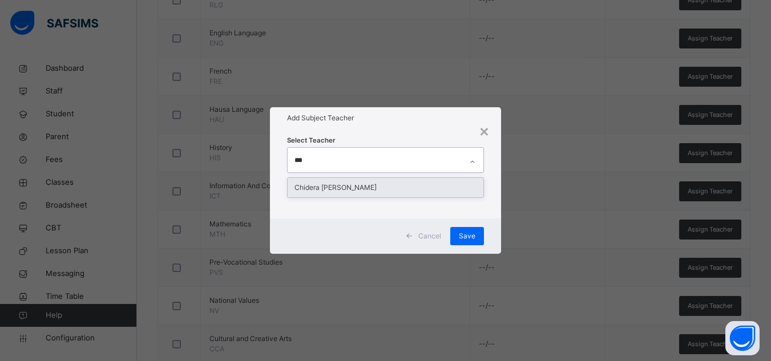
type input "****"
click at [338, 184] on div "Chidera [PERSON_NAME]" at bounding box center [386, 187] width 196 height 19
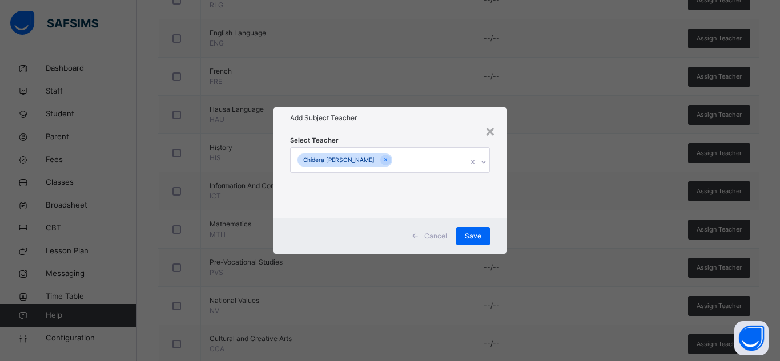
click at [395, 138] on div "Select Teacher [PERSON_NAME]" at bounding box center [390, 174] width 200 height 78
click at [476, 237] on span "Save" at bounding box center [473, 236] width 17 height 10
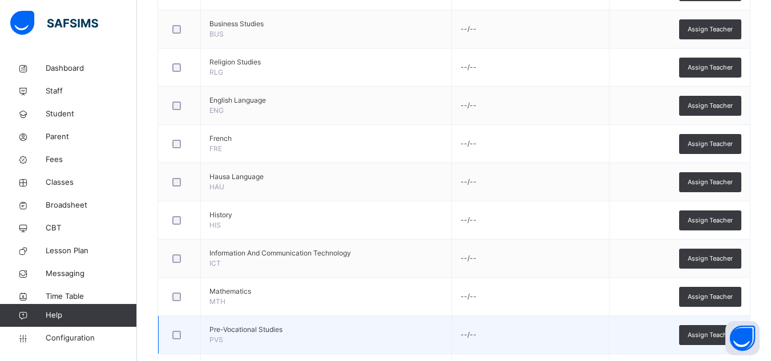
scroll to position [388, 0]
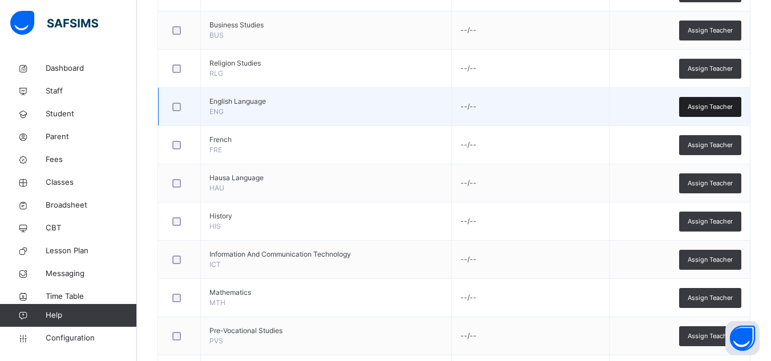
click at [726, 108] on span "Assign Teacher" at bounding box center [710, 107] width 45 height 10
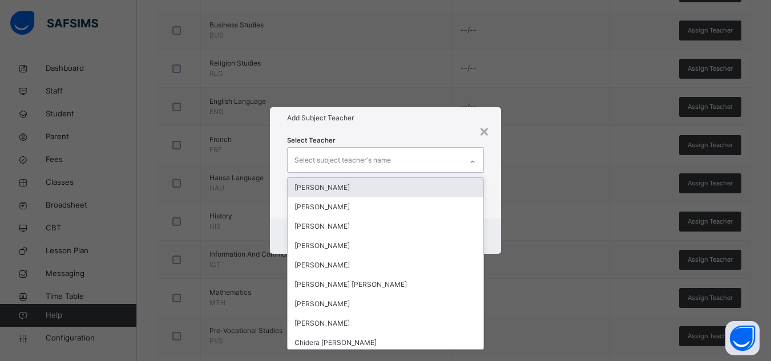
click at [365, 152] on div "Select subject teacher's name" at bounding box center [343, 161] width 96 height 22
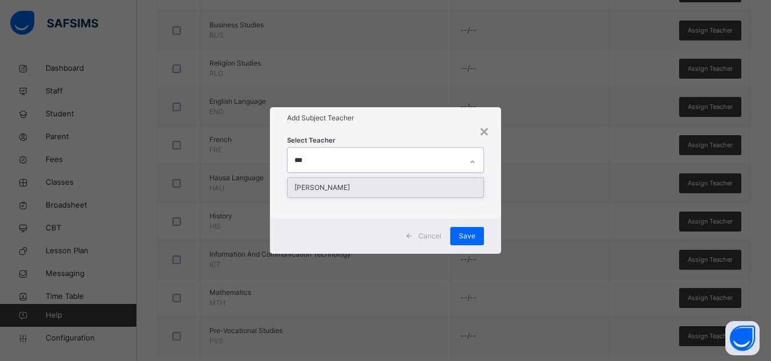
type input "****"
click at [331, 182] on div "[PERSON_NAME]" at bounding box center [386, 187] width 196 height 19
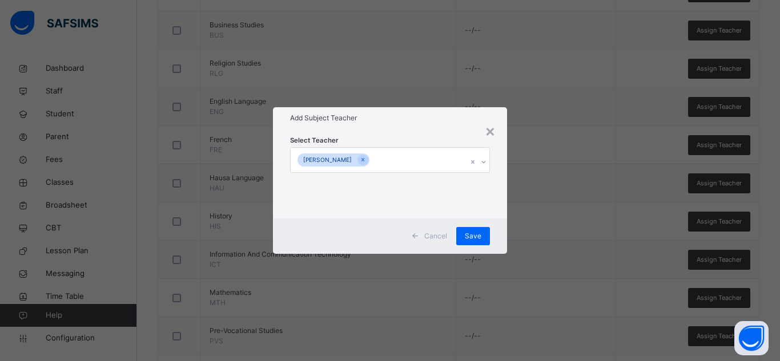
click at [410, 120] on h1 "Add Subject Teacher" at bounding box center [390, 118] width 200 height 10
click at [469, 230] on div "Save" at bounding box center [473, 236] width 34 height 18
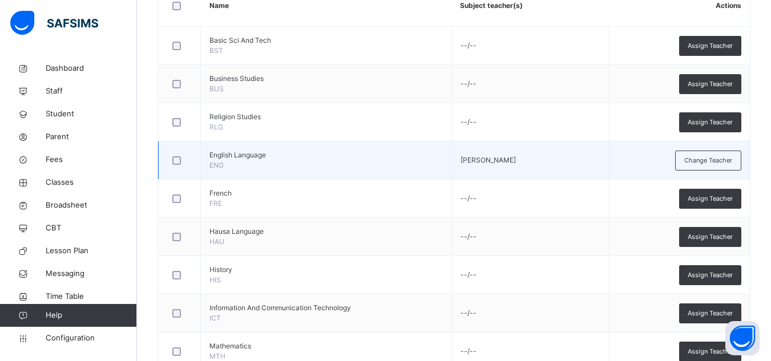
scroll to position [342, 0]
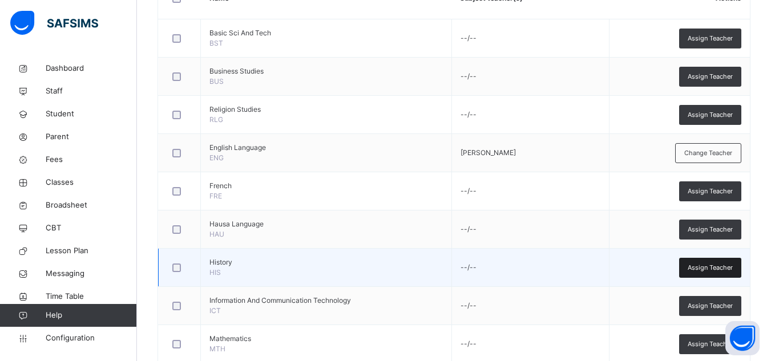
click at [704, 263] on span "Assign Teacher" at bounding box center [710, 268] width 45 height 10
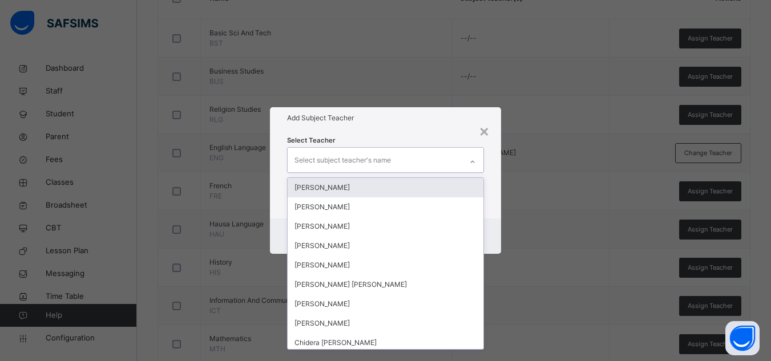
click at [381, 163] on div "Select subject teacher's name" at bounding box center [343, 161] width 96 height 22
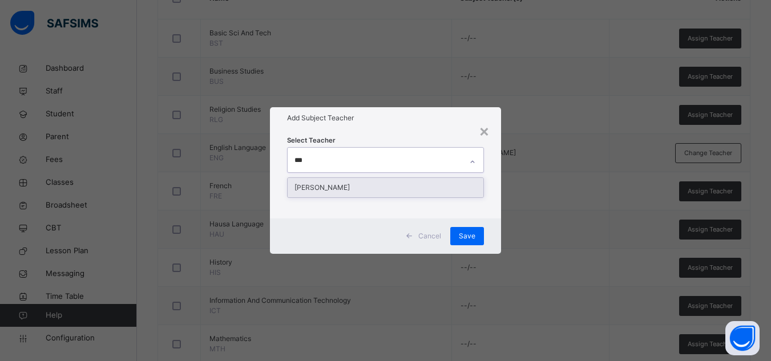
type input "****"
click at [332, 184] on div "[PERSON_NAME]" at bounding box center [386, 187] width 196 height 19
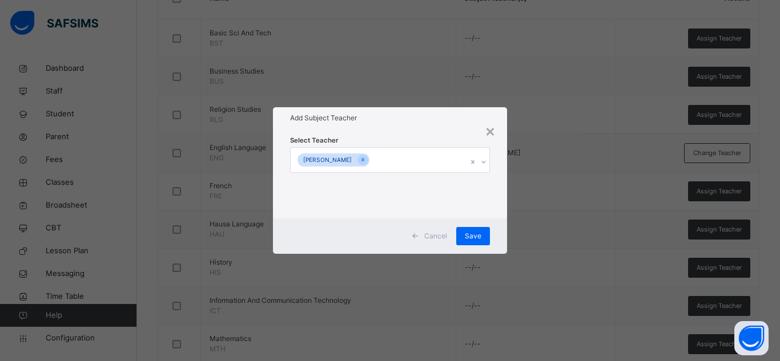
click at [424, 110] on div "Add Subject Teacher" at bounding box center [390, 118] width 234 height 22
click at [479, 240] on span "Save" at bounding box center [473, 236] width 17 height 10
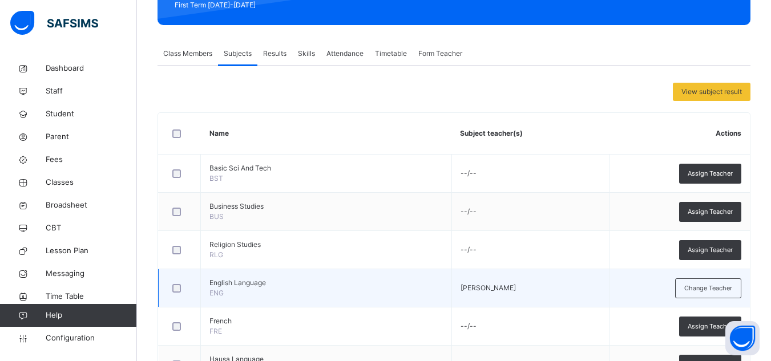
scroll to position [207, 0]
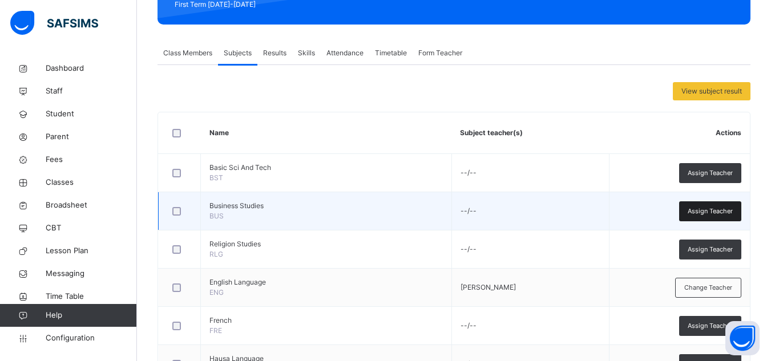
click at [706, 215] on span "Assign Teacher" at bounding box center [710, 212] width 45 height 10
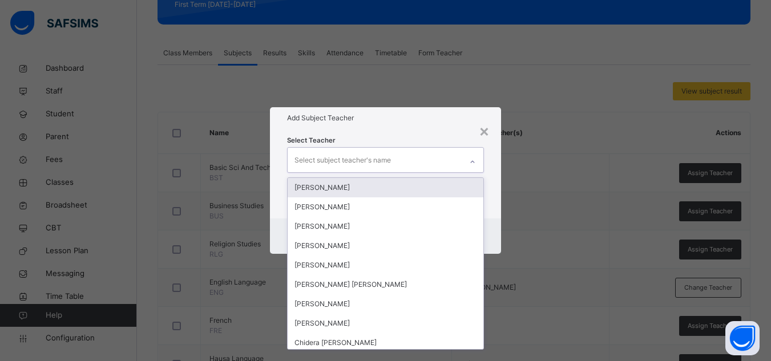
click at [417, 162] on div "Select subject teacher's name" at bounding box center [375, 160] width 174 height 24
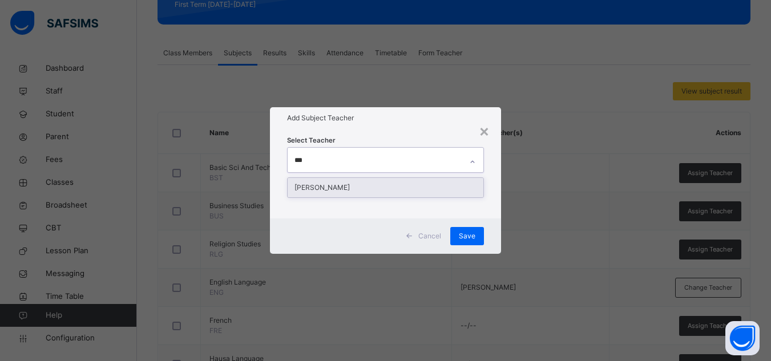
type input "****"
click at [365, 191] on div "[PERSON_NAME]" at bounding box center [386, 187] width 196 height 19
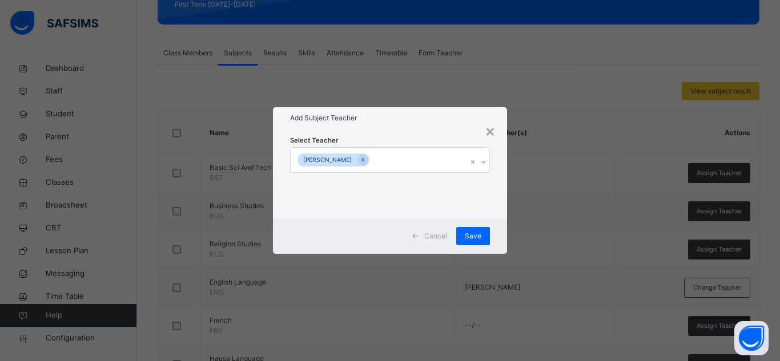
click at [423, 139] on div "Select Teacher [PERSON_NAME]" at bounding box center [390, 174] width 200 height 78
click at [481, 231] on span "Save" at bounding box center [473, 236] width 17 height 10
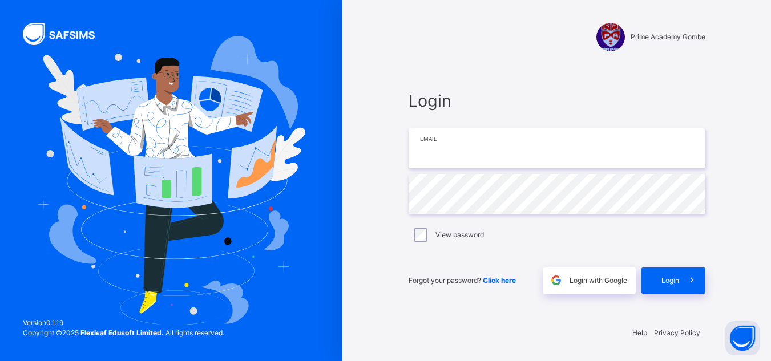
type input "**********"
